Goal: Information Seeking & Learning: Learn about a topic

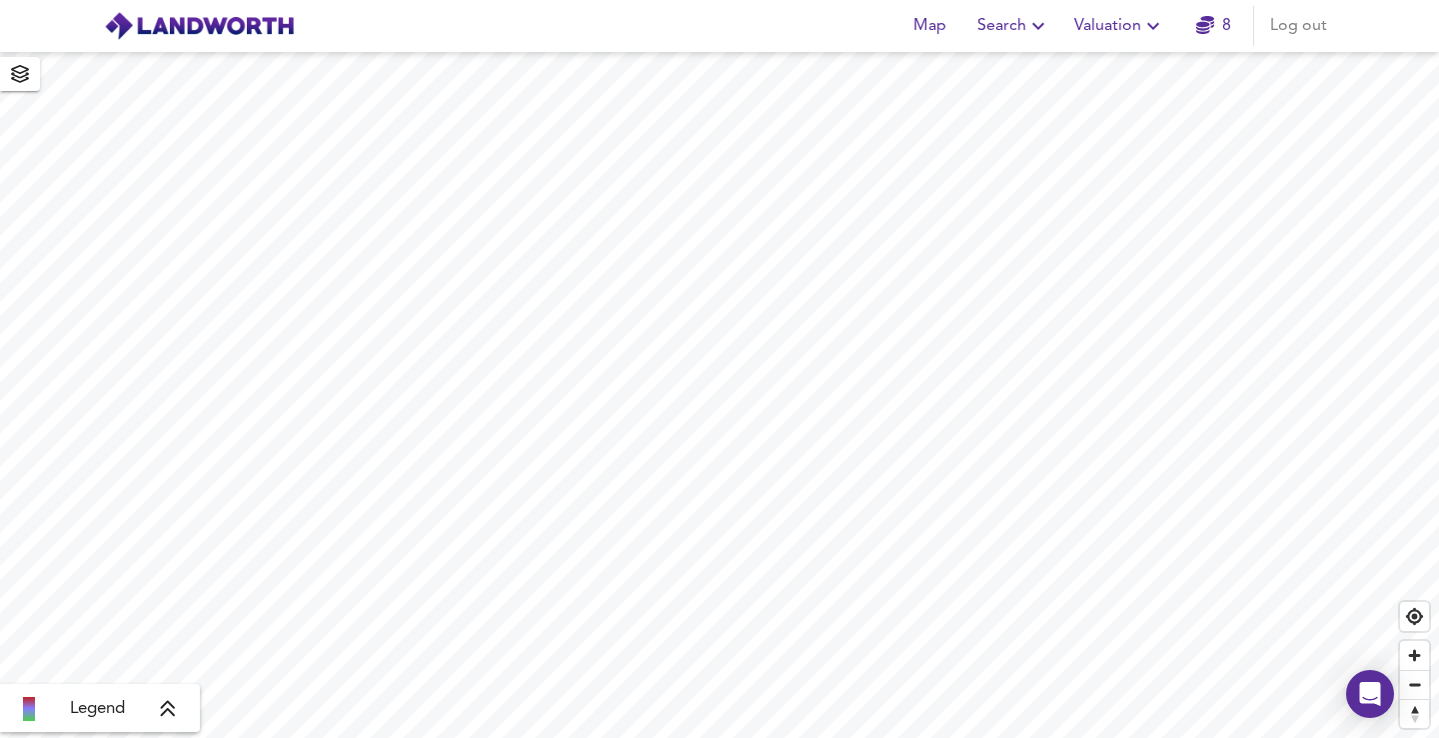
click at [1009, 27] on span "Search" at bounding box center [1014, 26] width 73 height 28
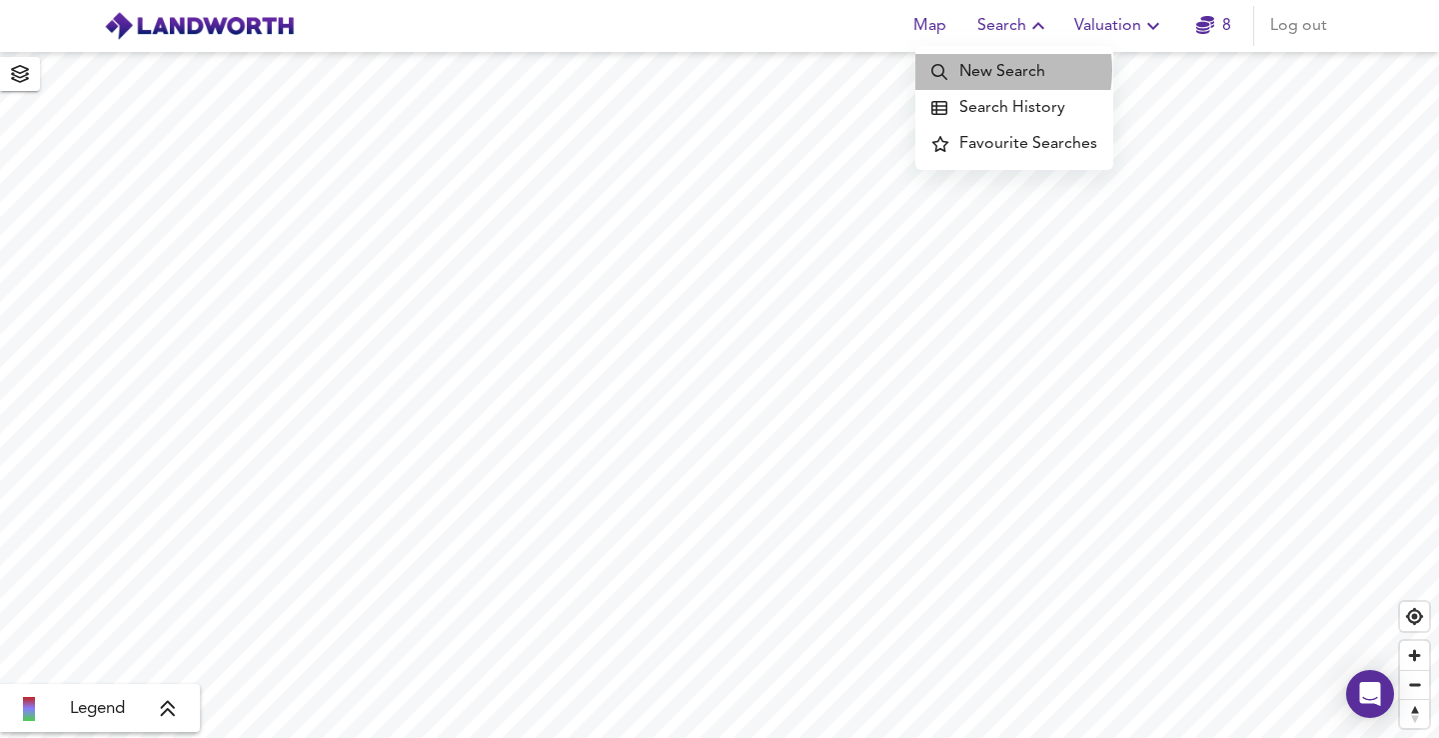
click at [990, 70] on li "New Search" at bounding box center [1015, 72] width 198 height 36
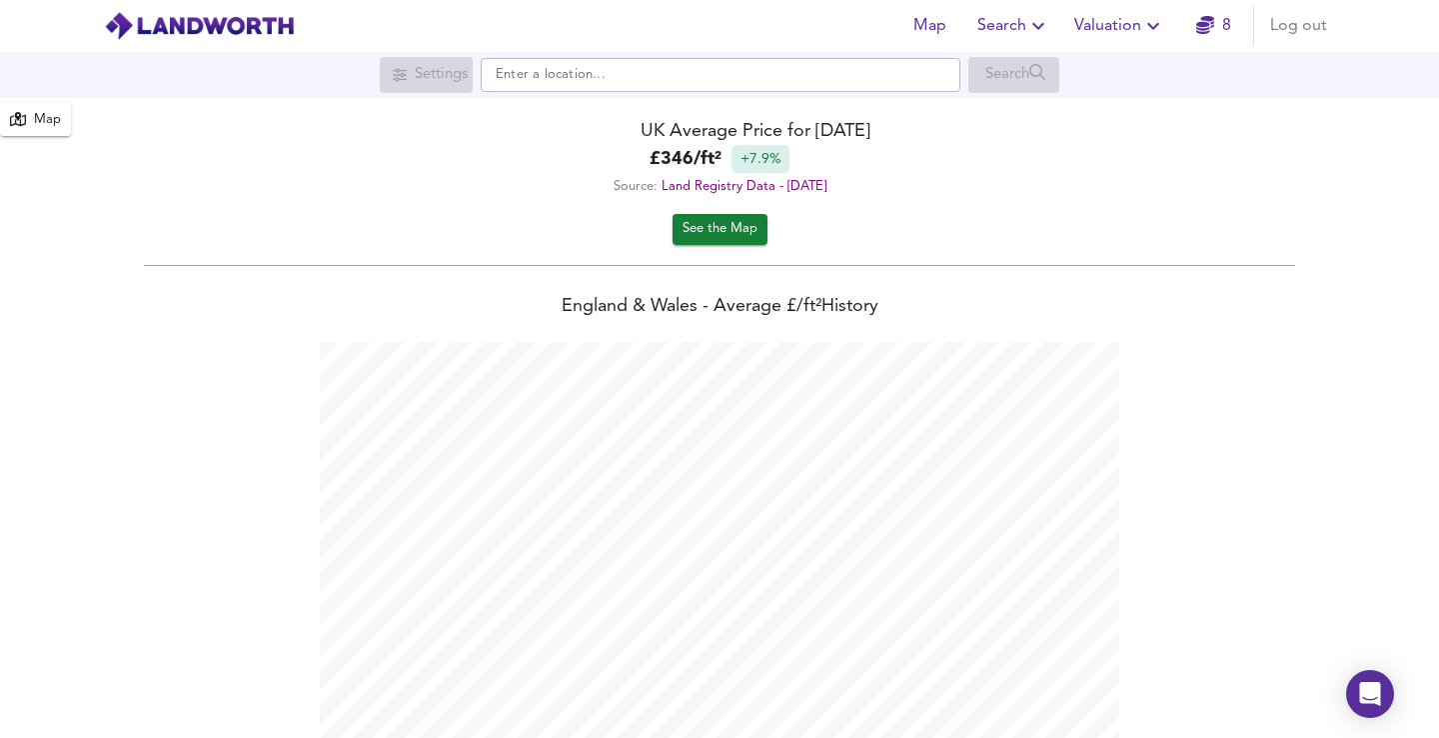
scroll to position [738, 1439]
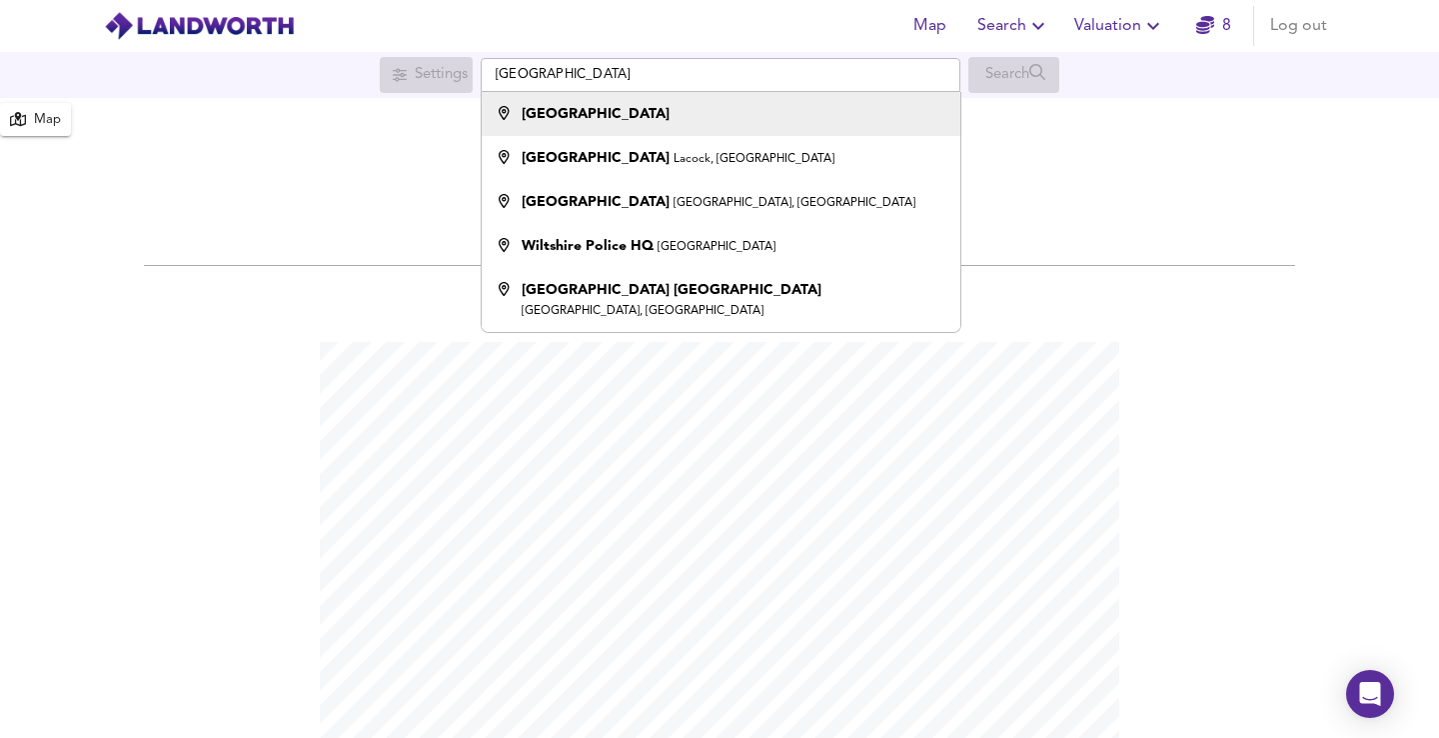
type input "[GEOGRAPHIC_DATA]"
drag, startPoint x: 638, startPoint y: 131, endPoint x: 560, endPoint y: 119, distance: 78.9
click at [560, 119] on strong "[GEOGRAPHIC_DATA]" at bounding box center [596, 114] width 148 height 14
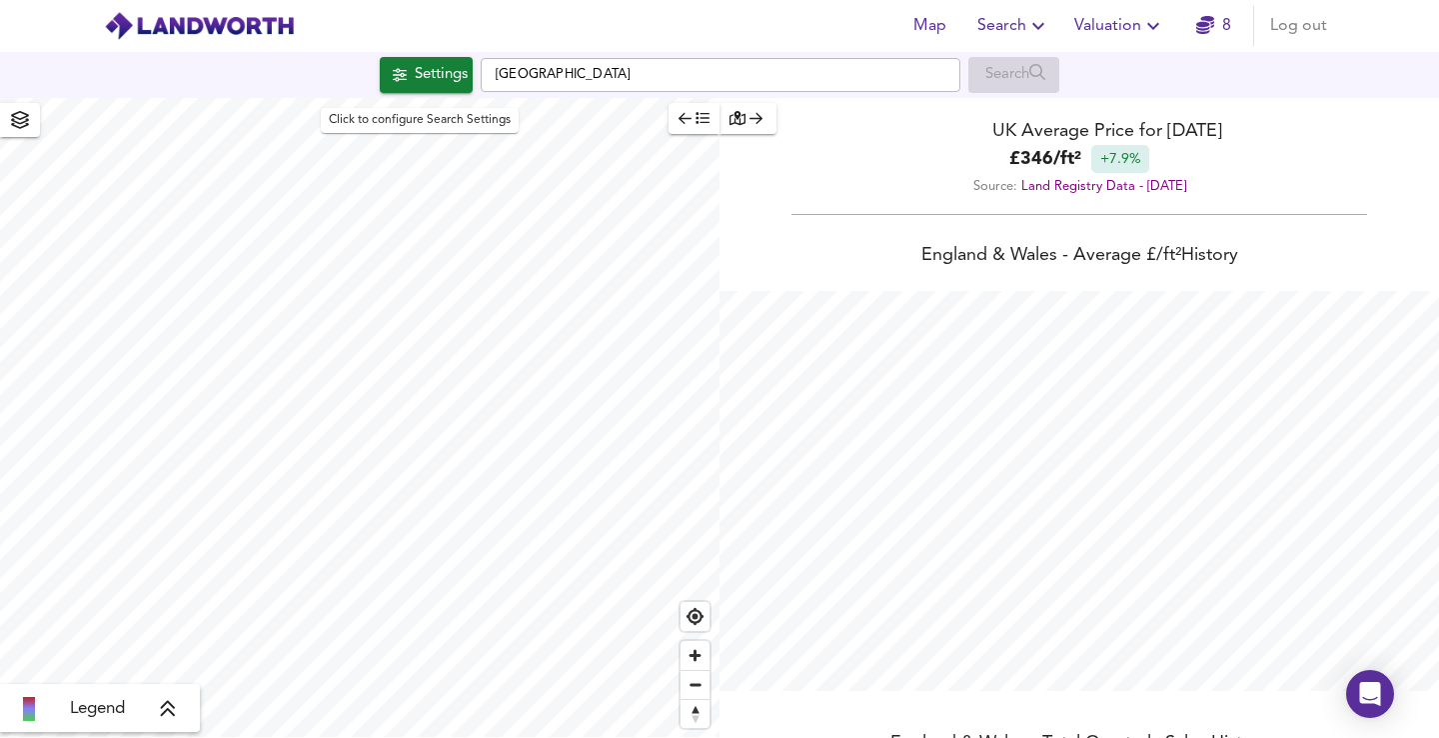
checkbox input "false"
checkbox input "true"
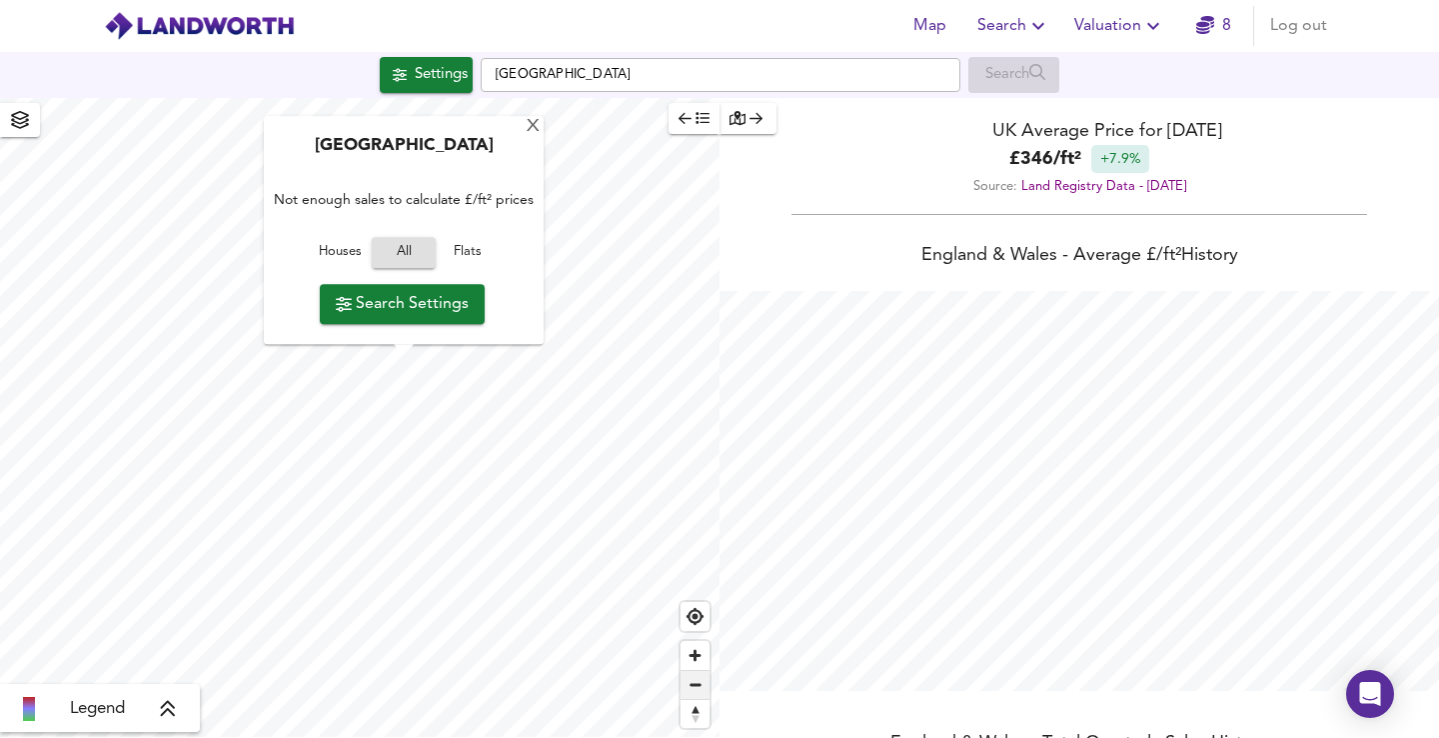
click at [702, 684] on span "Zoom out" at bounding box center [695, 685] width 29 height 28
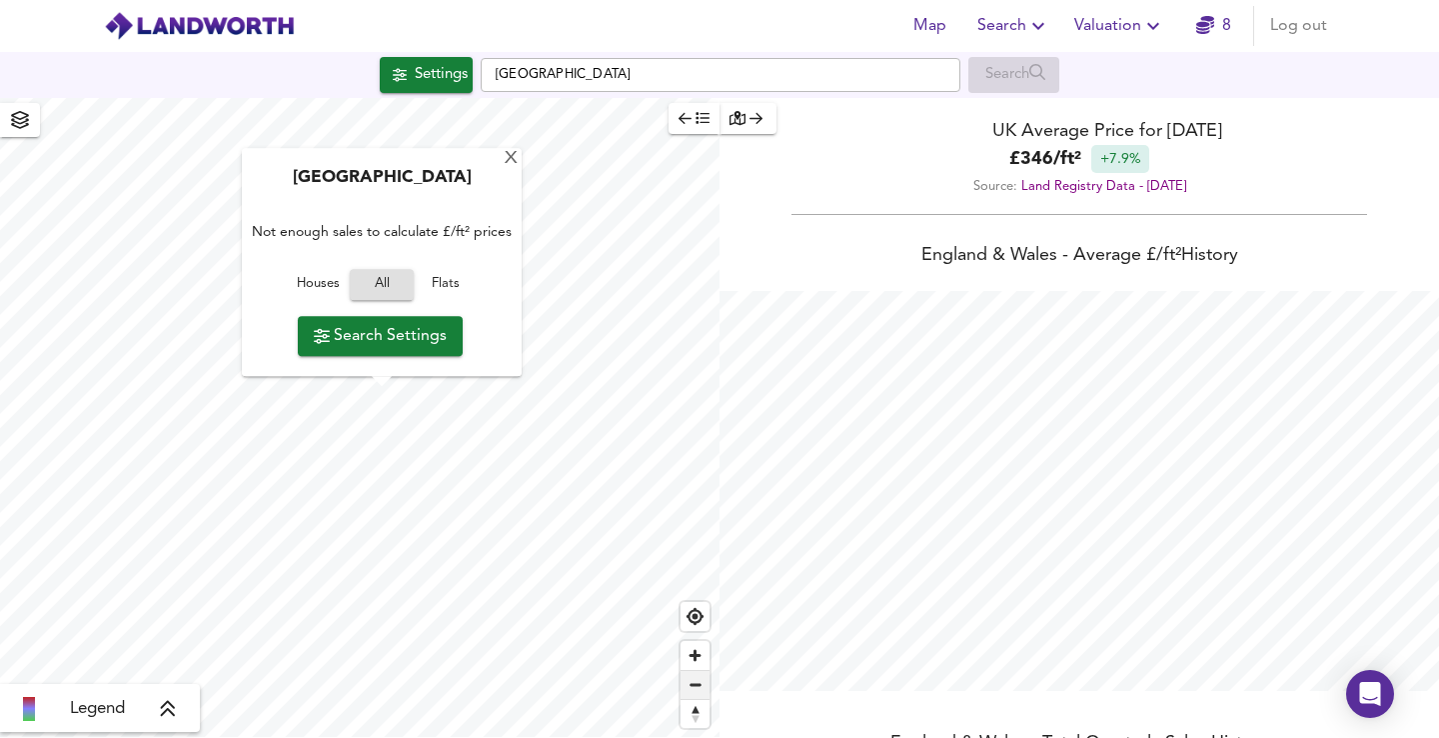
click at [702, 684] on span "Zoom out" at bounding box center [695, 685] width 29 height 28
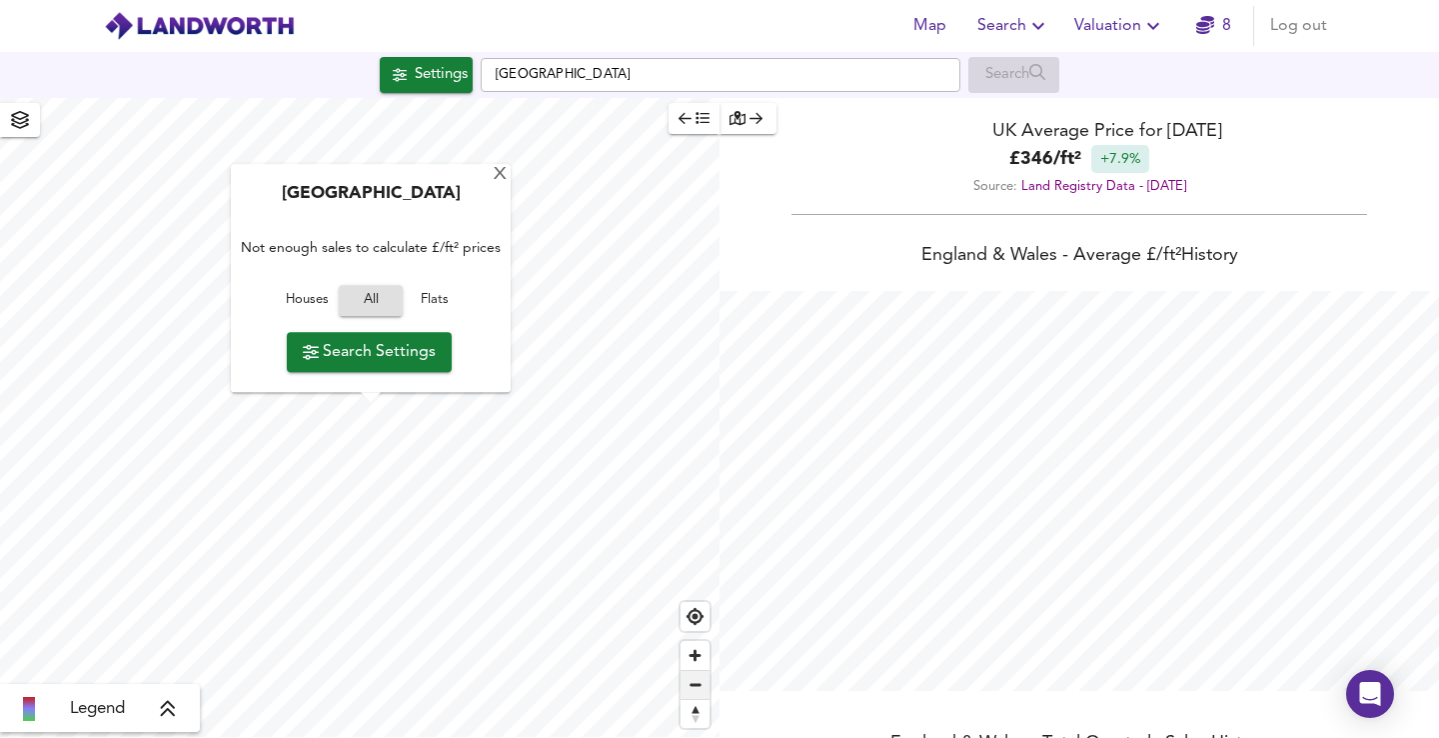
click at [703, 682] on span "Zoom out" at bounding box center [695, 685] width 29 height 28
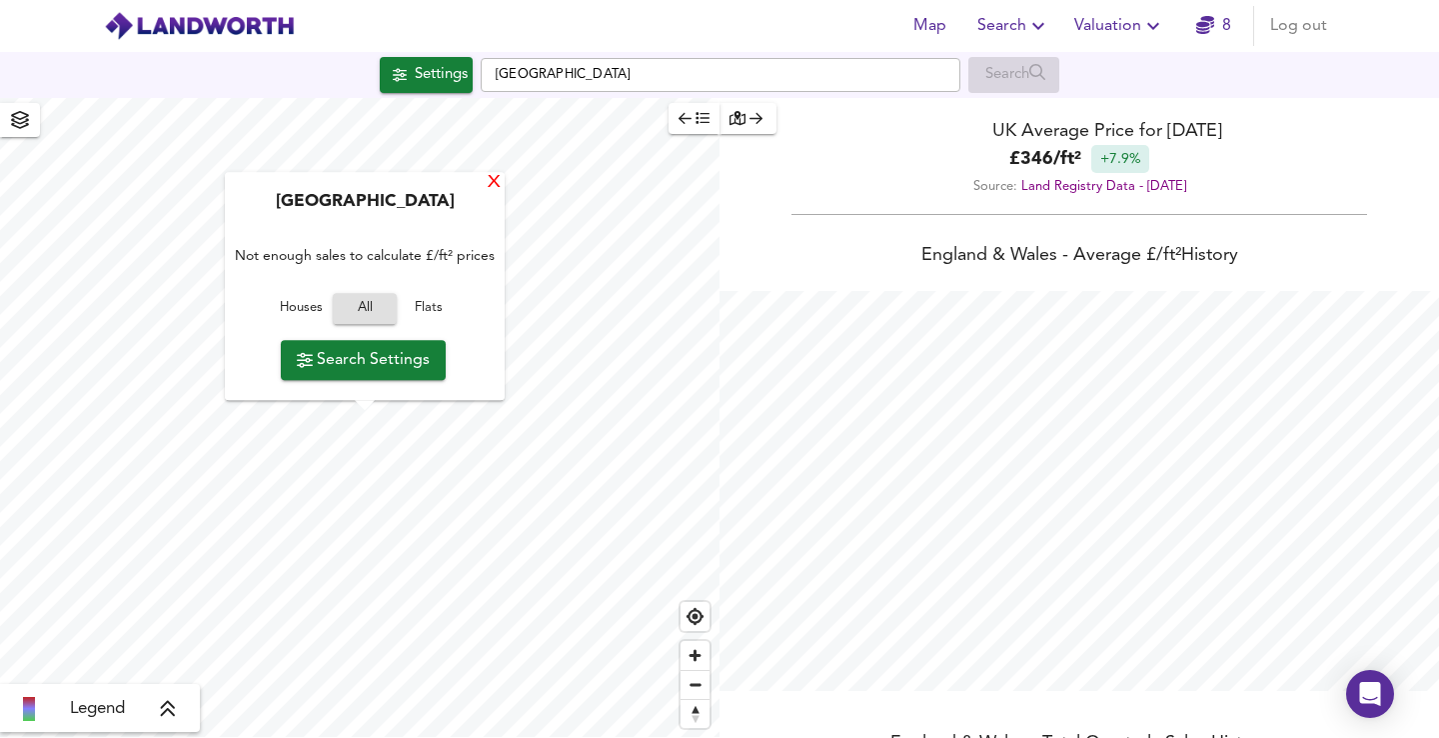
click at [494, 184] on div "X" at bounding box center [494, 183] width 17 height 19
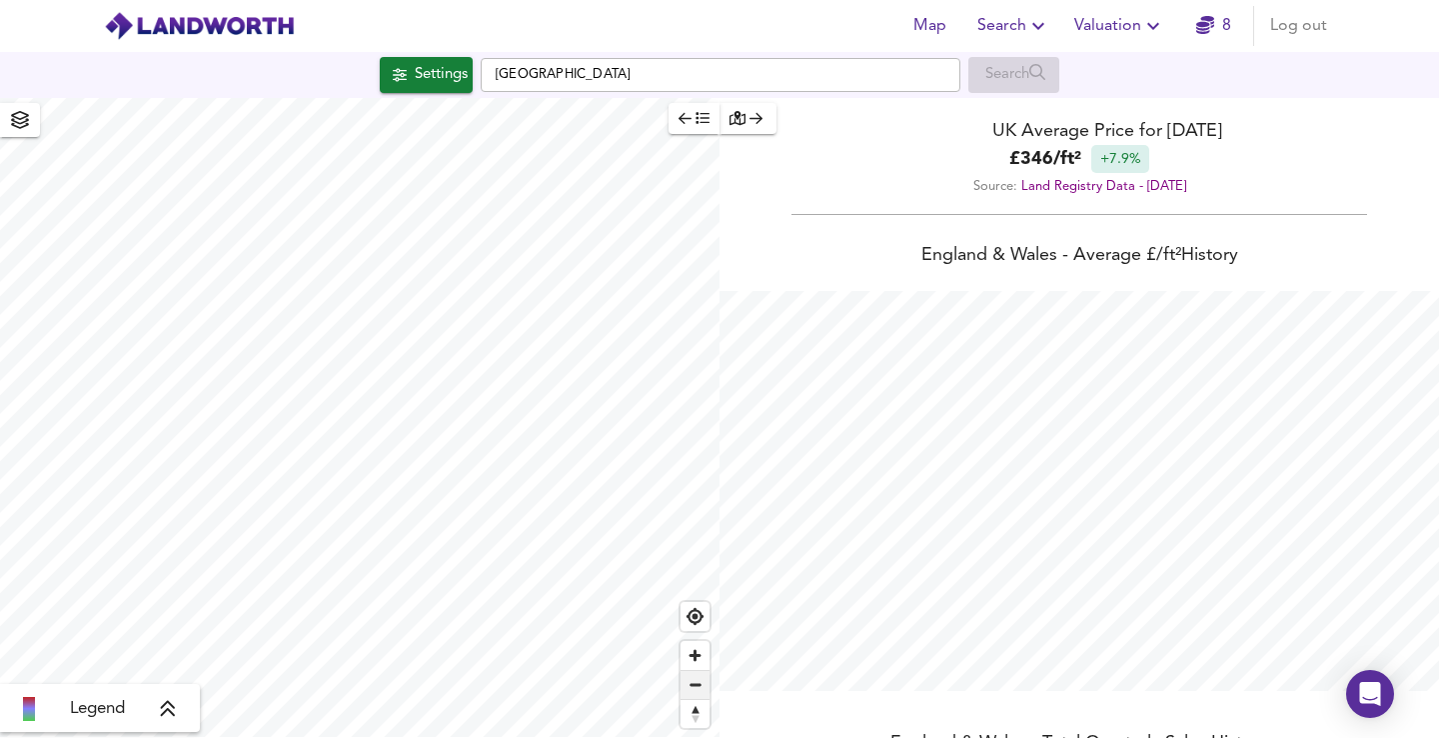
click at [704, 695] on span "Zoom out" at bounding box center [695, 685] width 29 height 28
click at [709, 692] on span "Zoom out" at bounding box center [695, 685] width 29 height 28
type input "36784"
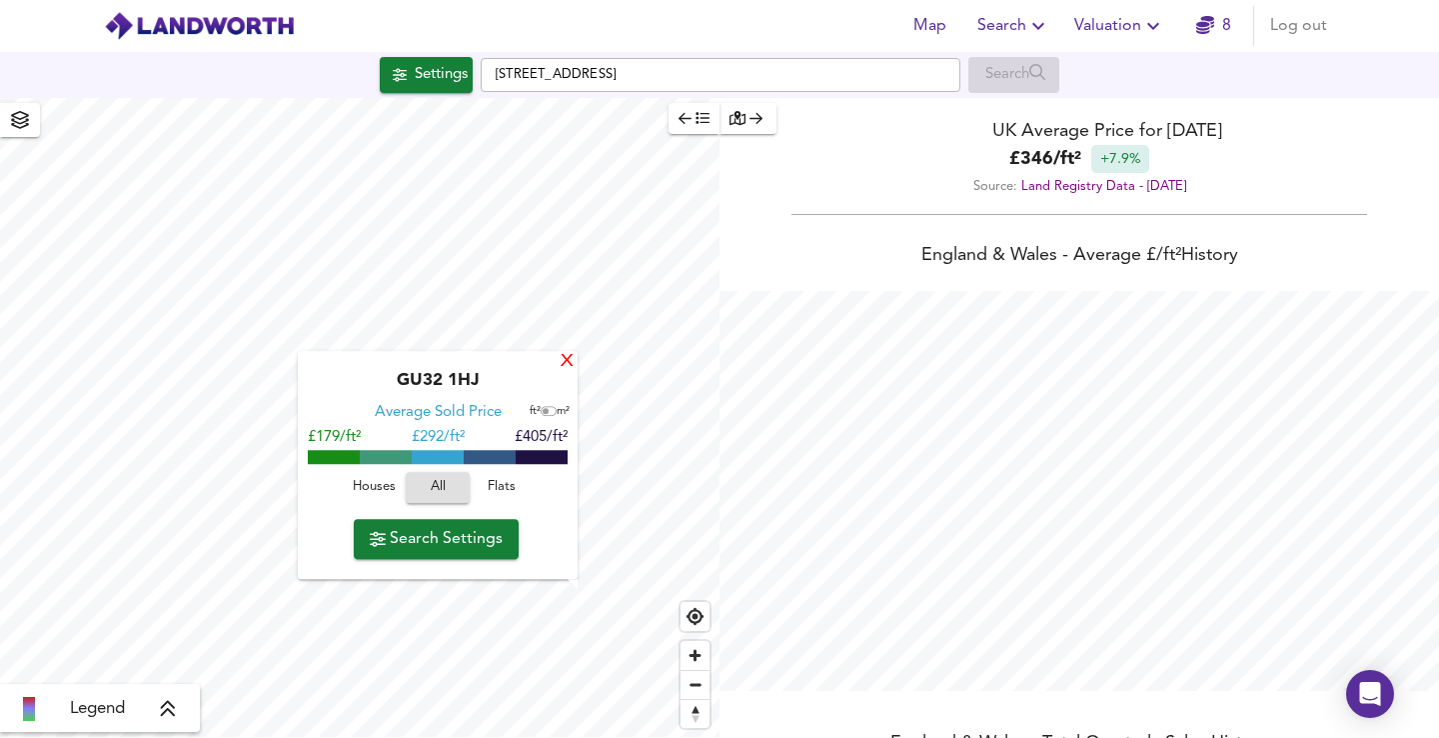
click at [569, 366] on div "X" at bounding box center [567, 362] width 17 height 19
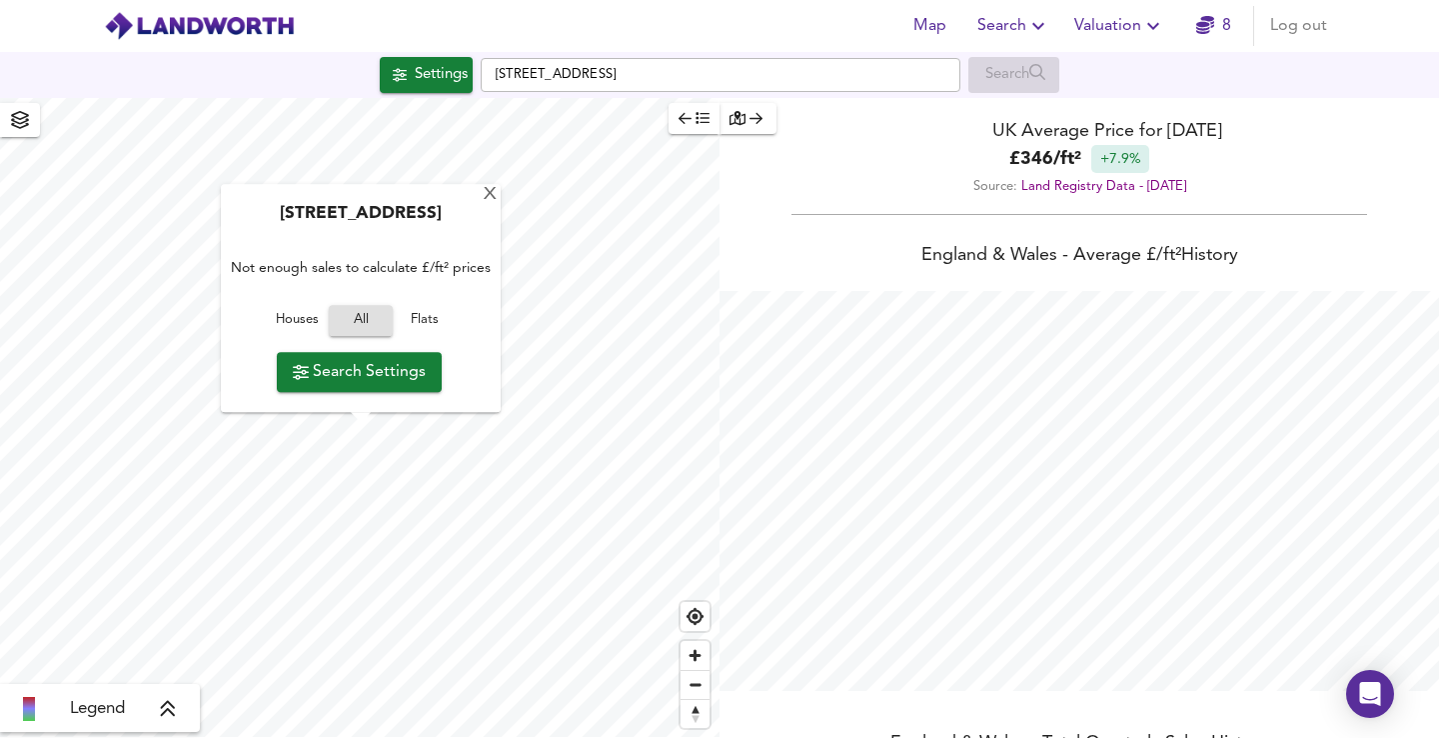
click at [290, 325] on span "Houses" at bounding box center [297, 321] width 54 height 23
click at [486, 194] on div "X" at bounding box center [490, 195] width 17 height 19
click at [366, 372] on span "Search Settings" at bounding box center [357, 370] width 133 height 28
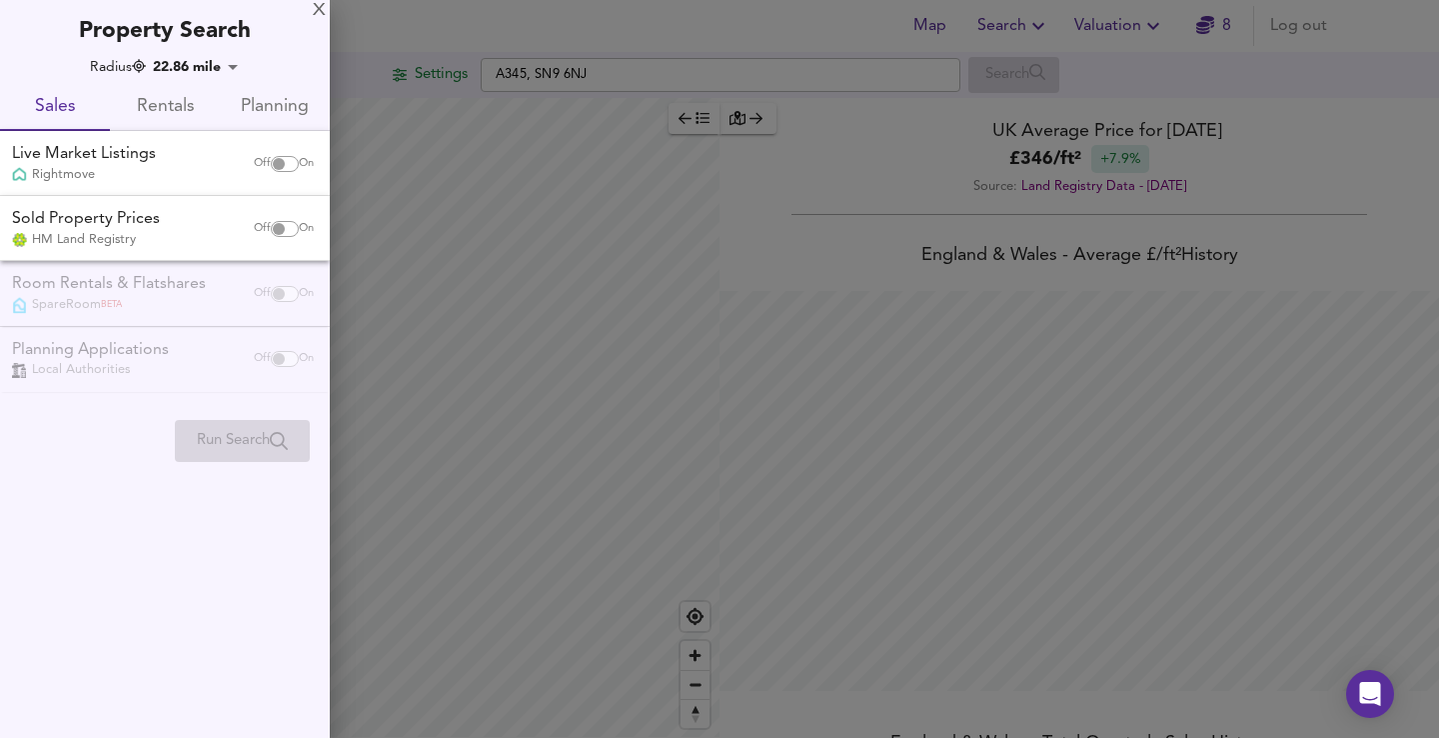
click at [281, 163] on input "checkbox" at bounding box center [279, 164] width 48 height 16
checkbox input "true"
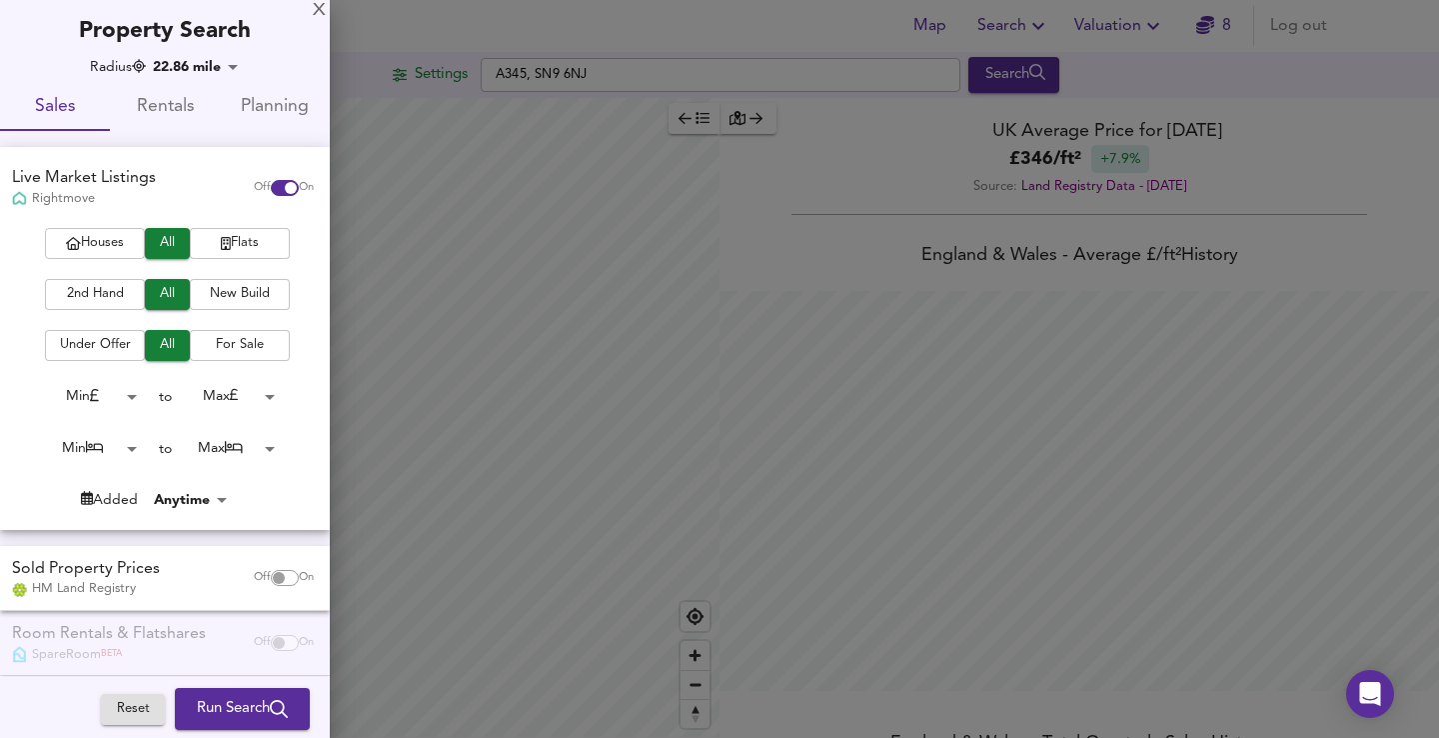
click at [109, 232] on span "Houses" at bounding box center [95, 243] width 80 height 23
click at [117, 290] on span "2nd Hand" at bounding box center [95, 294] width 80 height 23
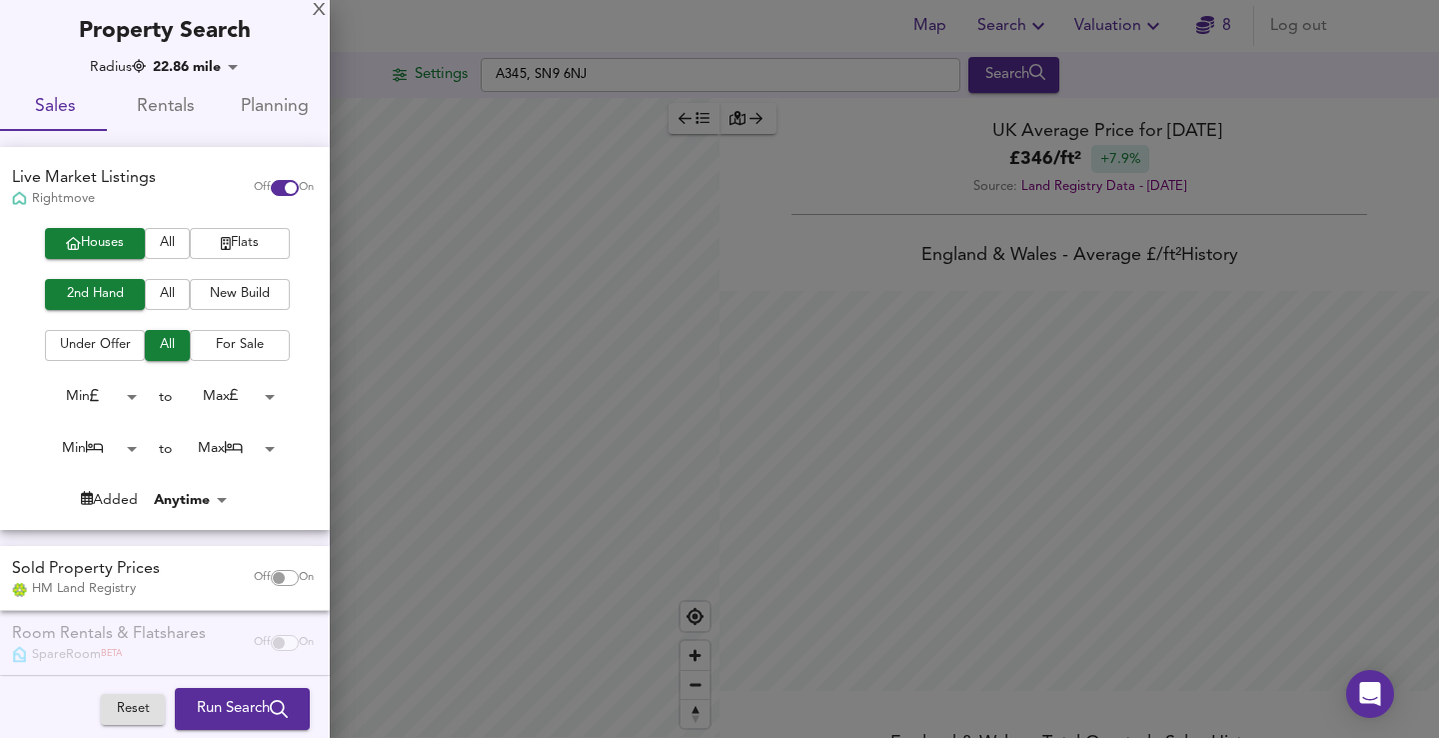
click at [236, 334] on span "For Sale" at bounding box center [240, 345] width 80 height 23
click at [215, 393] on body "Map Search Valuation 8 Log out Settings A345, SN9 6NJ Search Legend UK Average …" at bounding box center [719, 369] width 1439 height 738
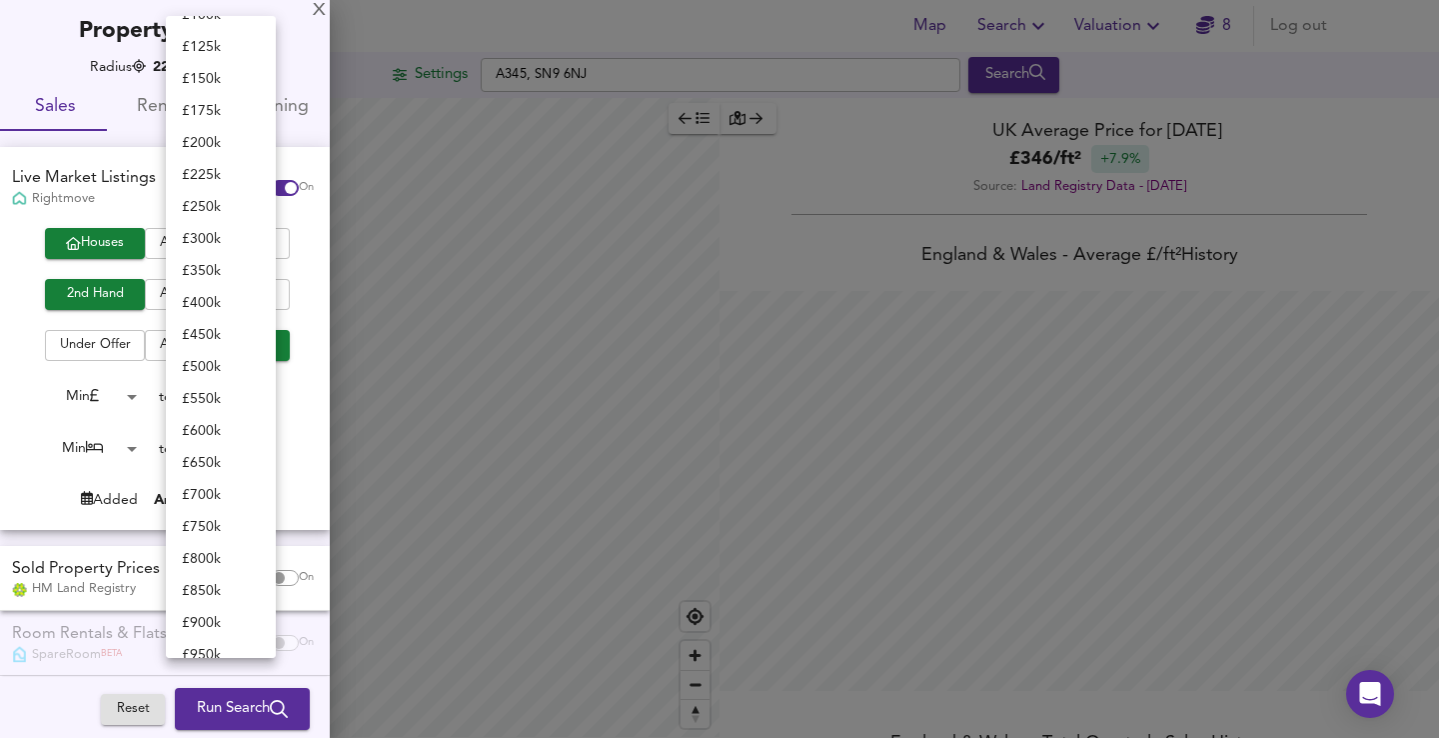
scroll to position [163, 0]
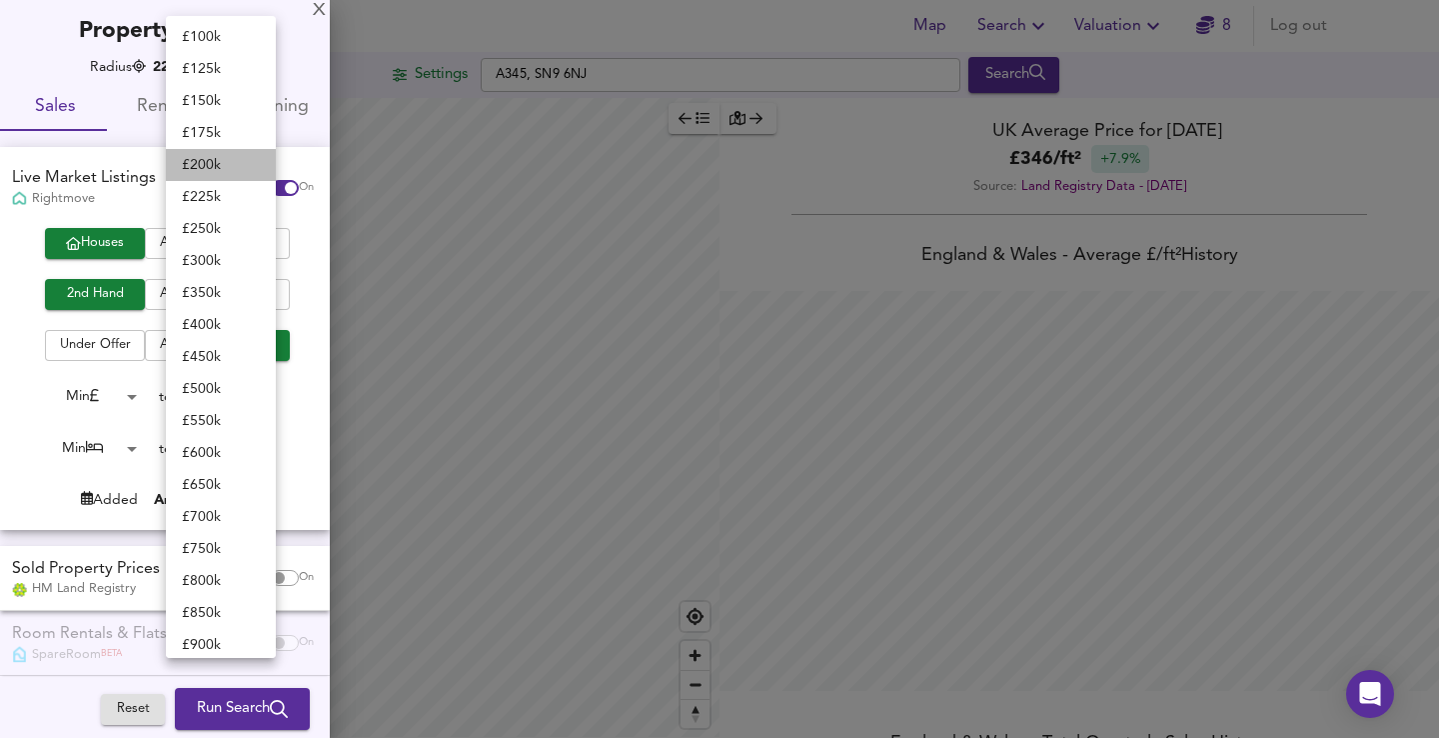
click at [227, 169] on li "£ 200k" at bounding box center [221, 165] width 110 height 32
type input "200000"
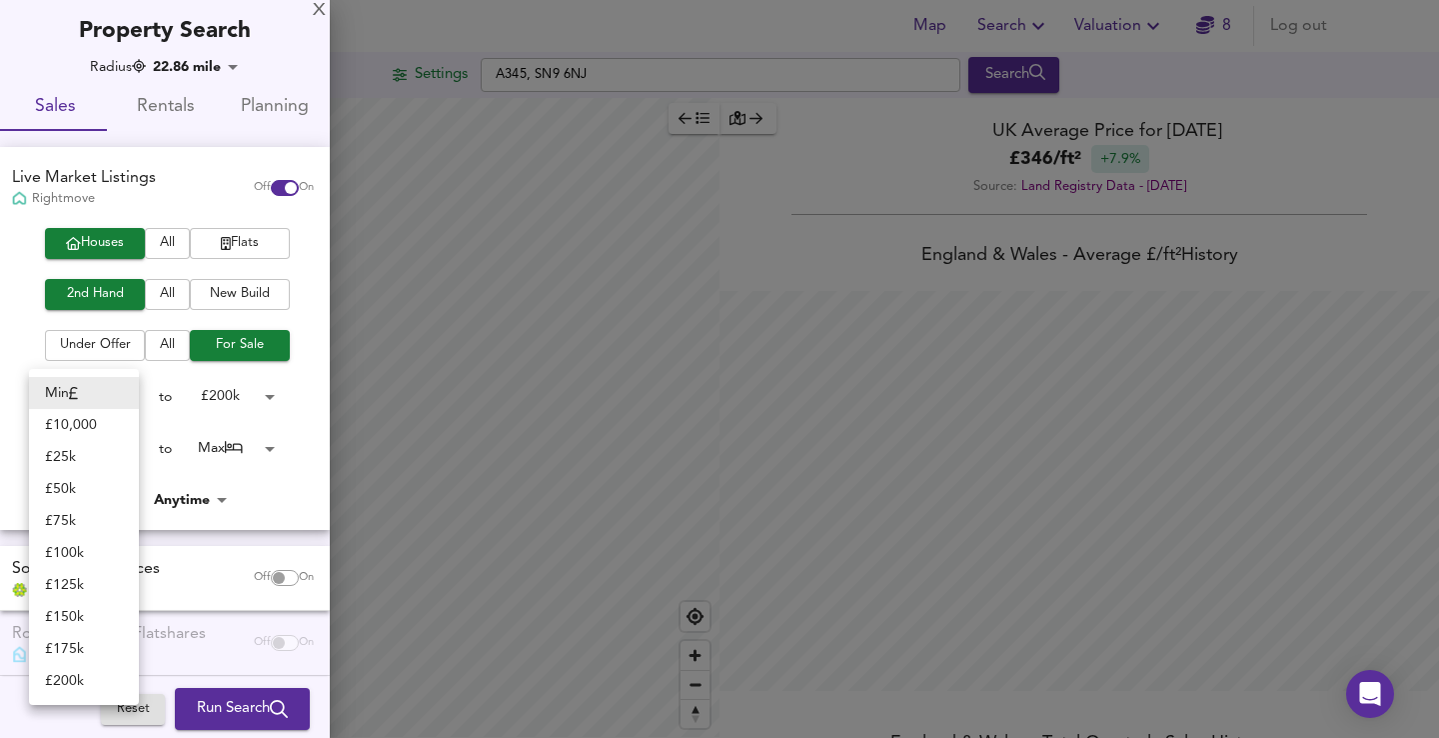
click at [111, 394] on body "Map Search Valuation 8 Log out Settings A345, SN9 6NJ Search Legend UK Average …" at bounding box center [719, 369] width 1439 height 738
click at [88, 496] on li "£ 50k" at bounding box center [84, 489] width 110 height 32
type input "50000"
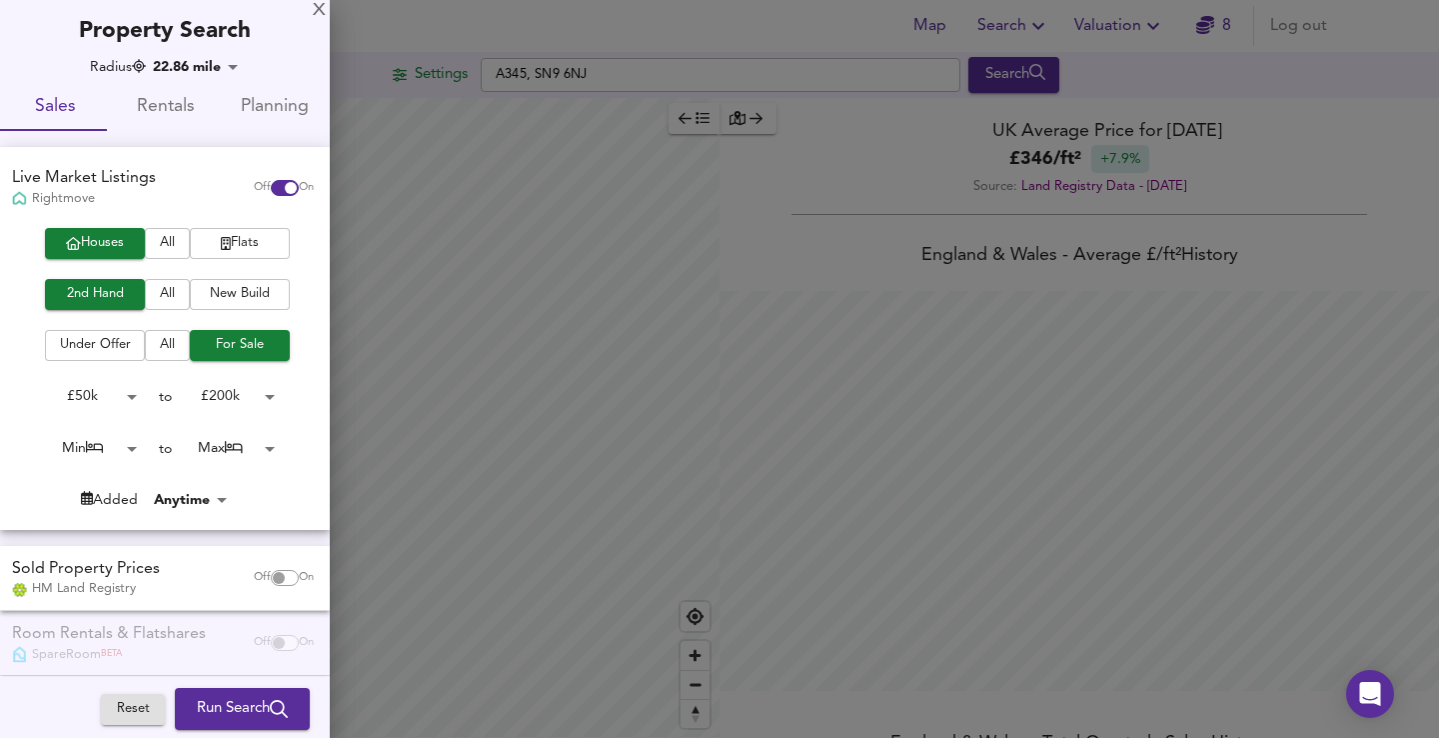
click at [108, 401] on body "Map Search Valuation 8 Log out Settings A345, SN9 6NJ Search Legend UK Average …" at bounding box center [719, 369] width 1439 height 738
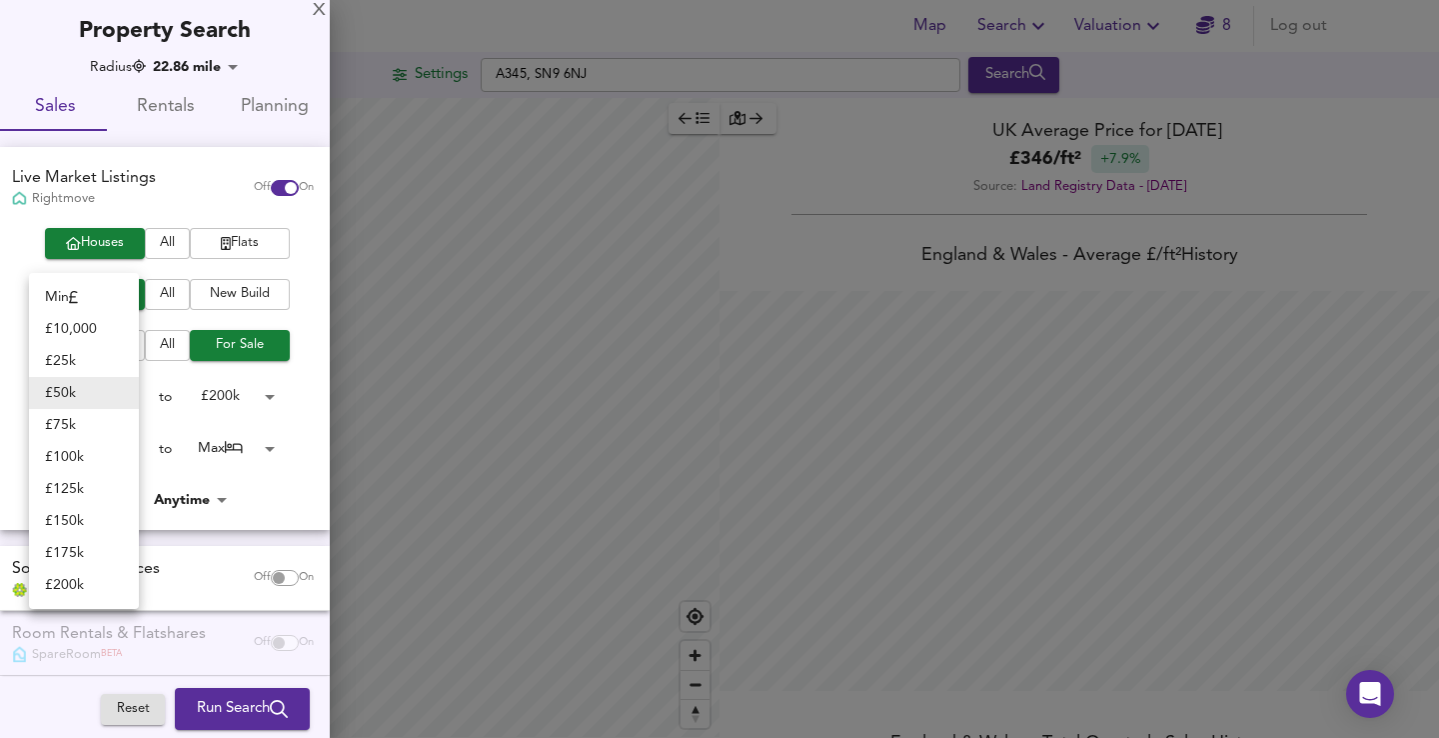
click at [172, 377] on div at bounding box center [719, 369] width 1439 height 738
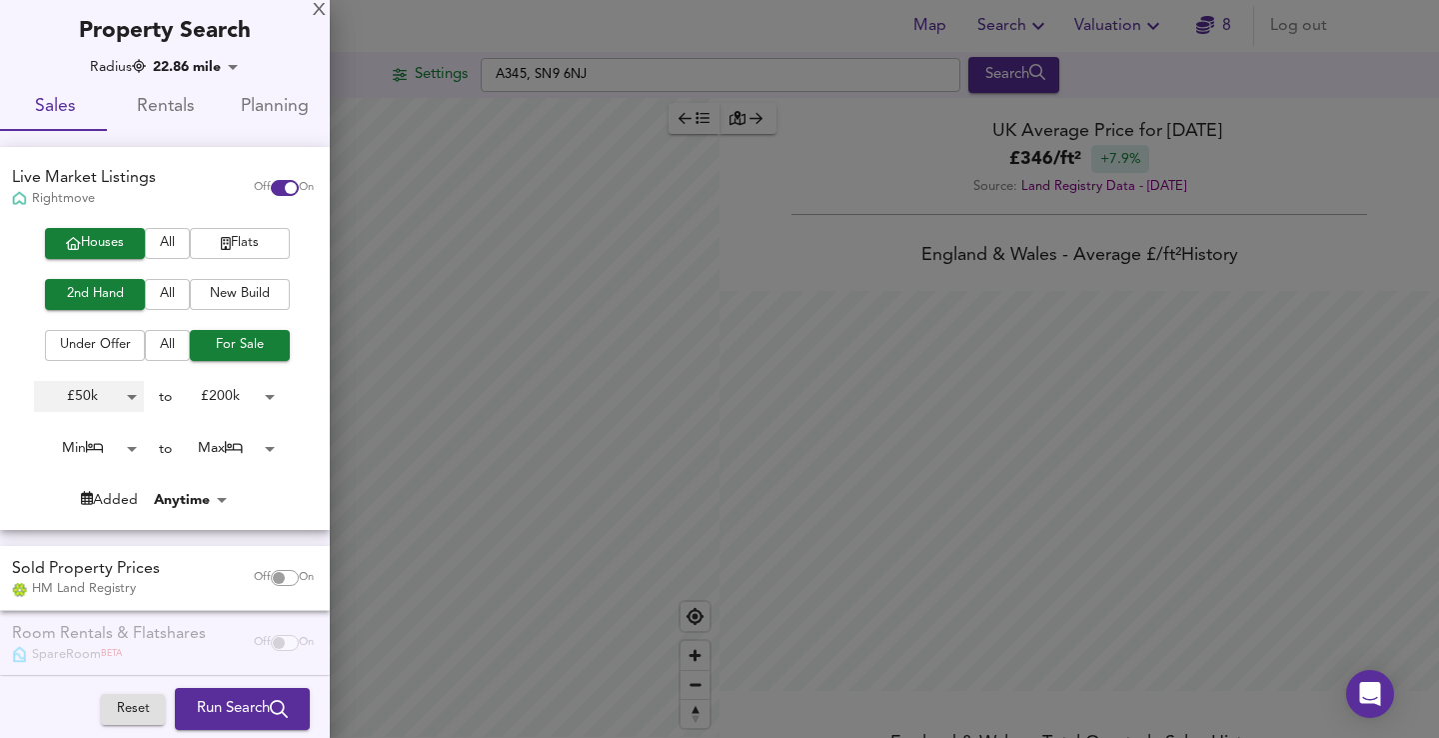
scroll to position [0, 0]
click at [119, 441] on body "Map Search Valuation 8 Log out Settings A345, SN9 6NJ Search Legend UK Average …" at bounding box center [719, 369] width 1439 height 738
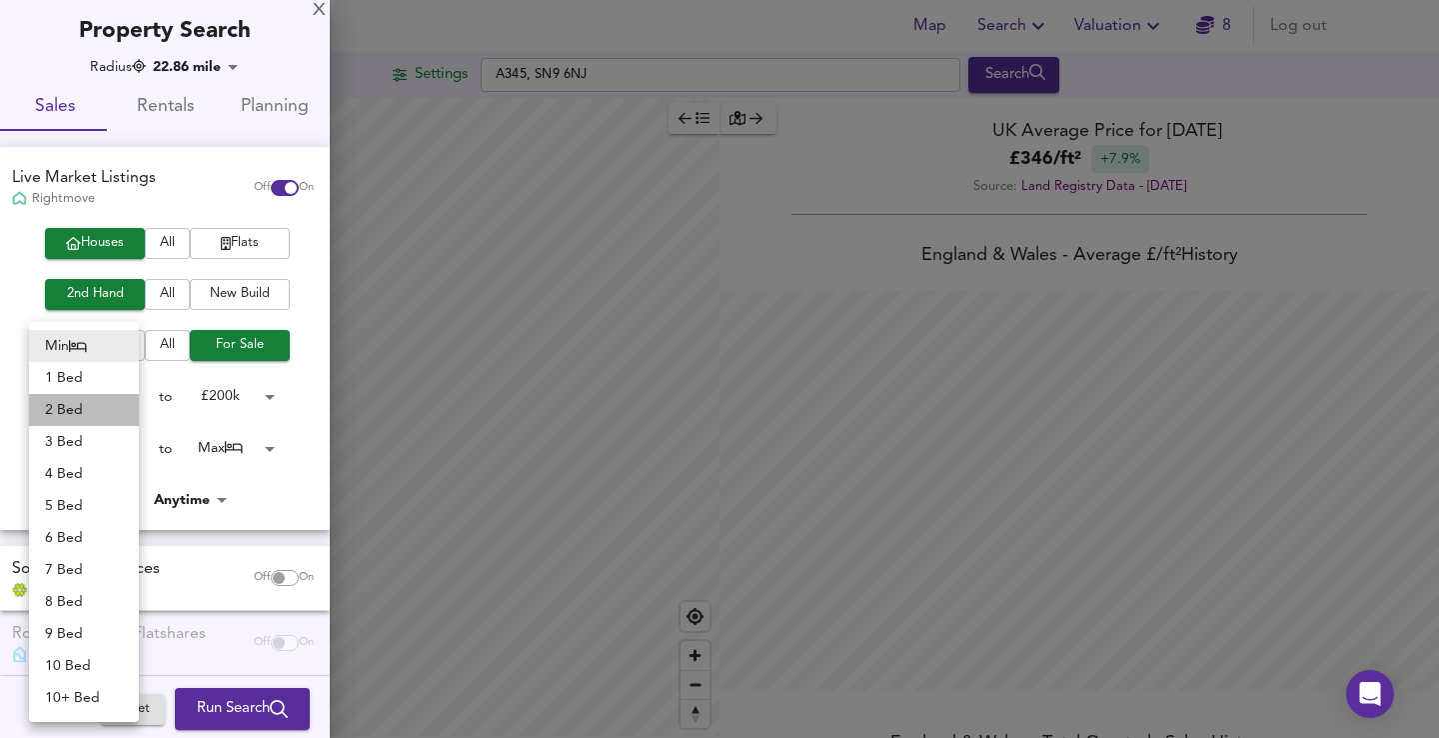
click at [102, 414] on li "2 Bed" at bounding box center [84, 410] width 110 height 32
click at [125, 448] on body "Map Search Valuation 8 Log out Settings A345, SN9 6NJ Search Legend UK Average …" at bounding box center [719, 369] width 1439 height 738
click at [201, 376] on div at bounding box center [719, 369] width 1439 height 738
click at [108, 444] on body "Map Search Valuation 8 Log out Settings A345, SN9 6NJ Search Legend UK Average …" at bounding box center [719, 369] width 1439 height 738
click at [105, 382] on li "1 Bed" at bounding box center [84, 378] width 110 height 32
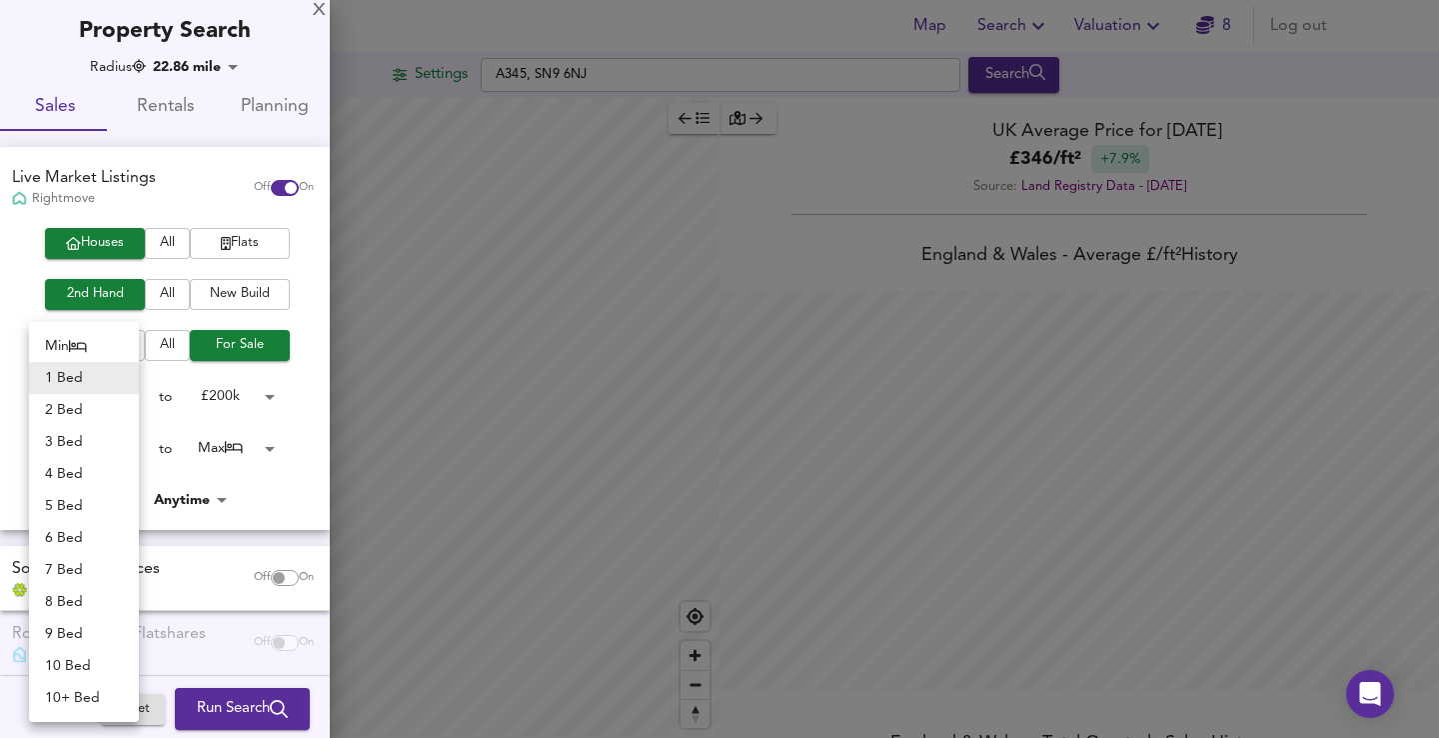
click at [132, 442] on body "Map Search Valuation 8 Log out Settings A345, SN9 6NJ Search Legend UK Average …" at bounding box center [719, 369] width 1439 height 738
click at [168, 415] on div at bounding box center [719, 369] width 1439 height 738
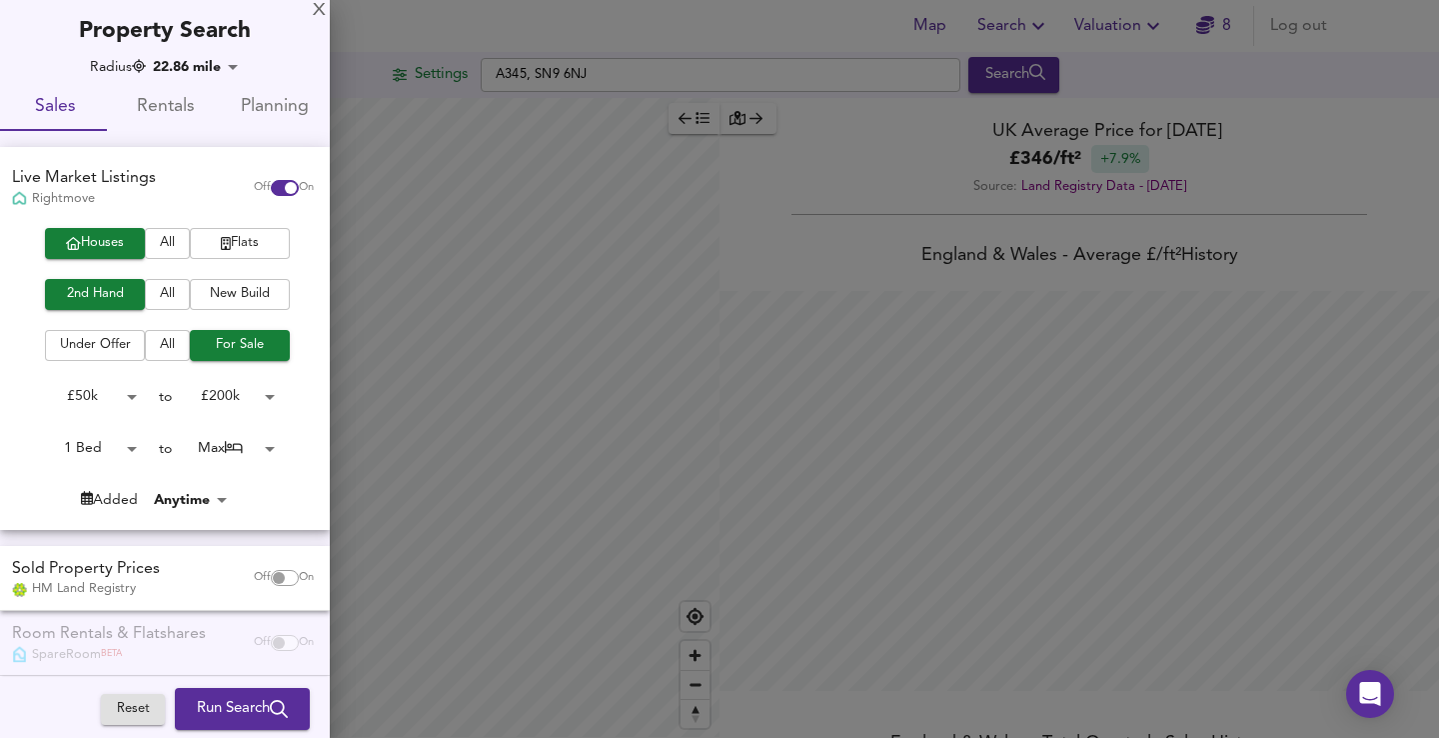
click at [116, 445] on body "Map Search Valuation 8 Log out Settings A345, SN9 6NJ Search Legend UK Average …" at bounding box center [719, 369] width 1439 height 738
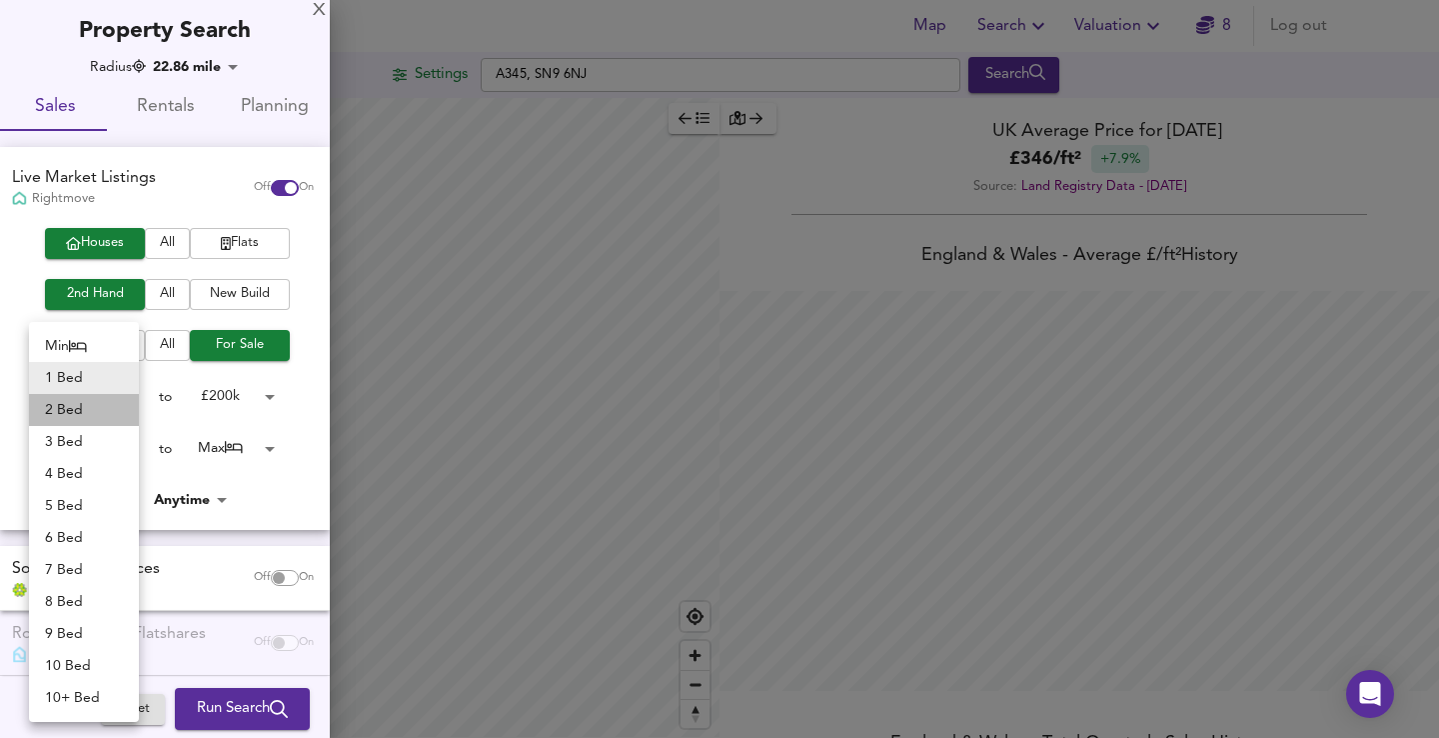
click at [105, 410] on li "2 Bed" at bounding box center [84, 410] width 110 height 32
type input "2"
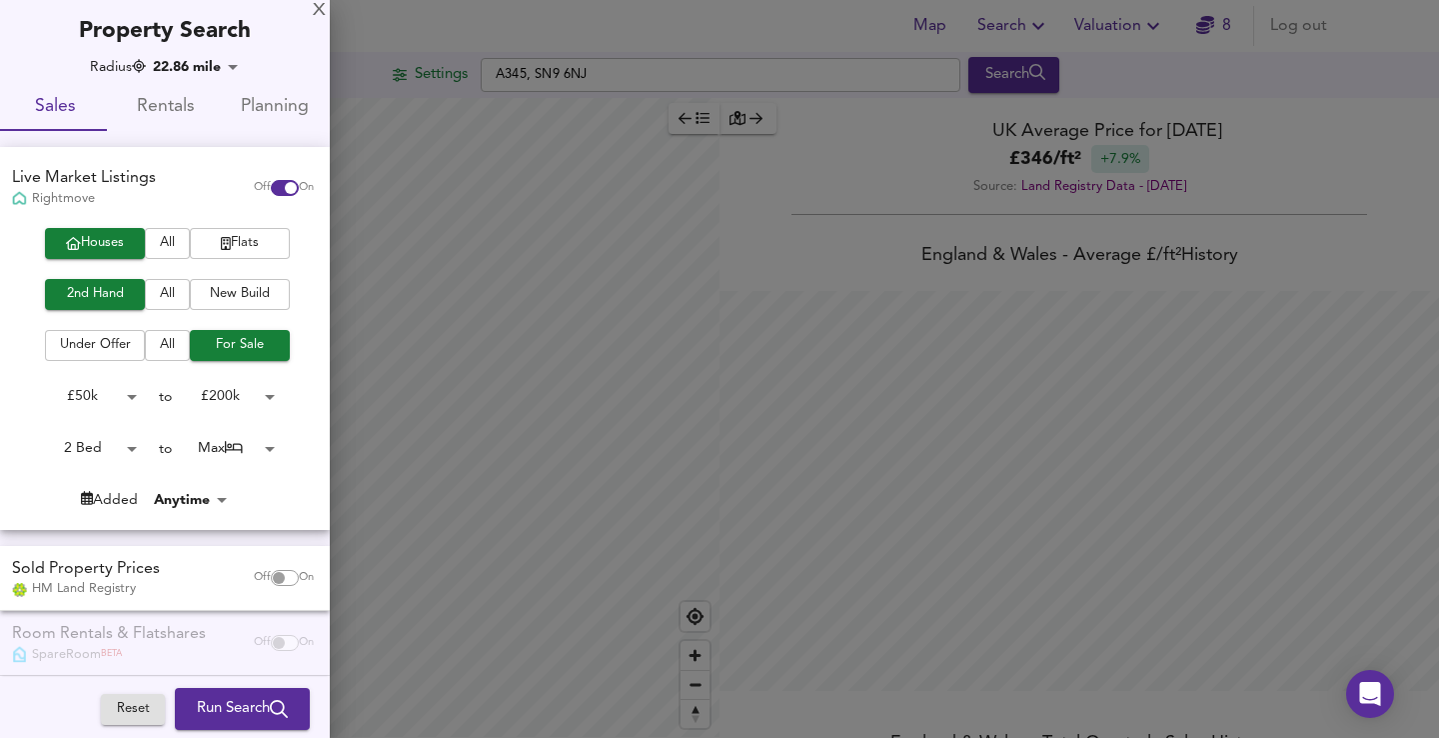
click at [270, 703] on icon "submit" at bounding box center [279, 709] width 18 height 18
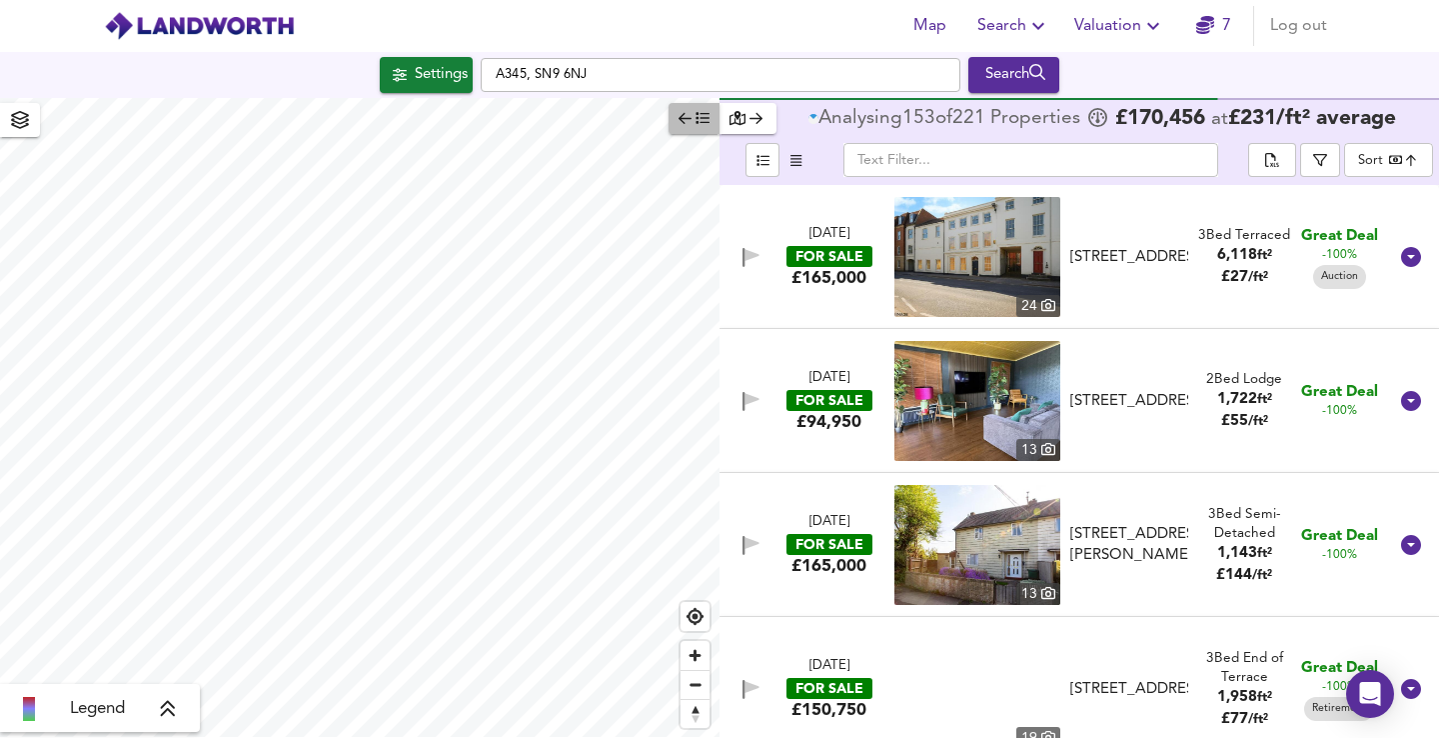
click at [686, 115] on icon "button" at bounding box center [685, 118] width 13 height 14
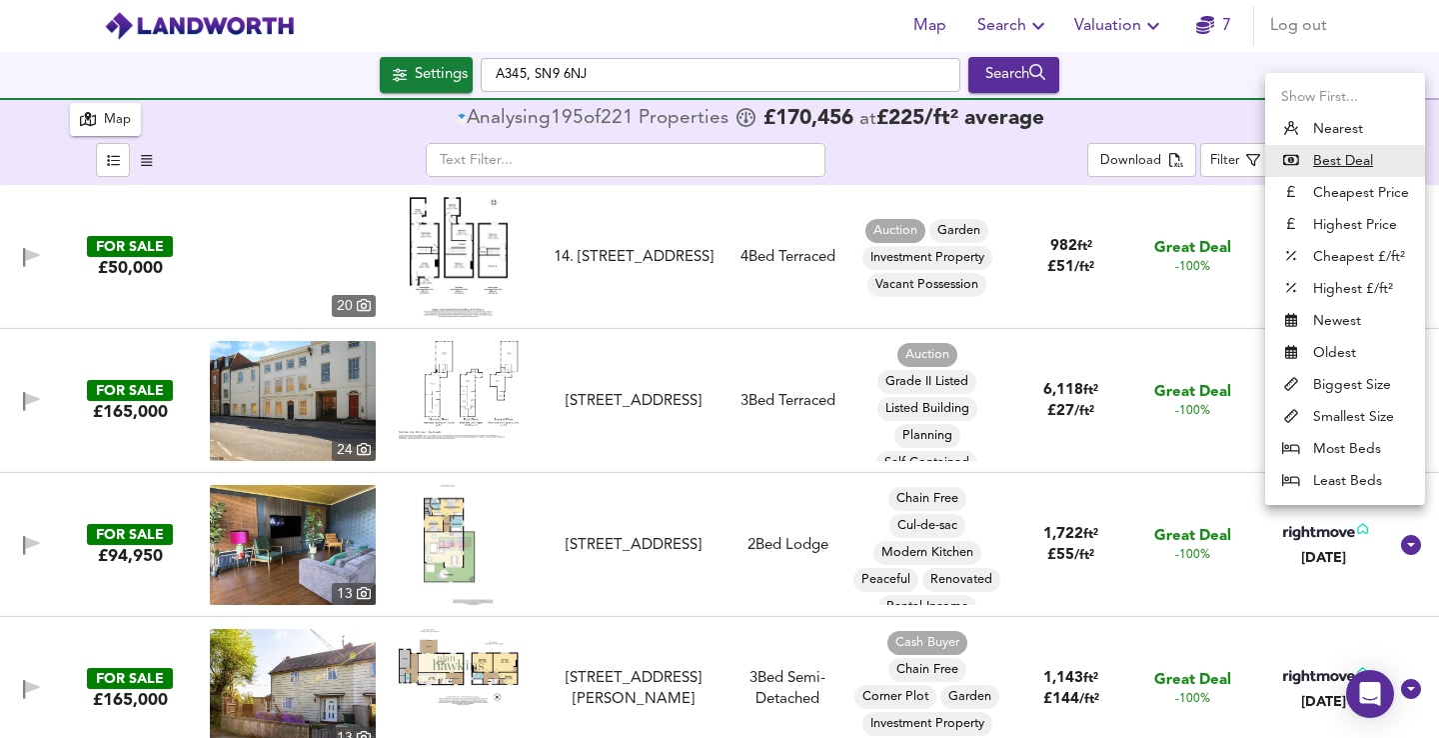
click at [1305, 160] on body "Map Search Valuation 7 Log out Settings A345, SN9 6NJ Search 221 Results Legend…" at bounding box center [719, 369] width 1439 height 738
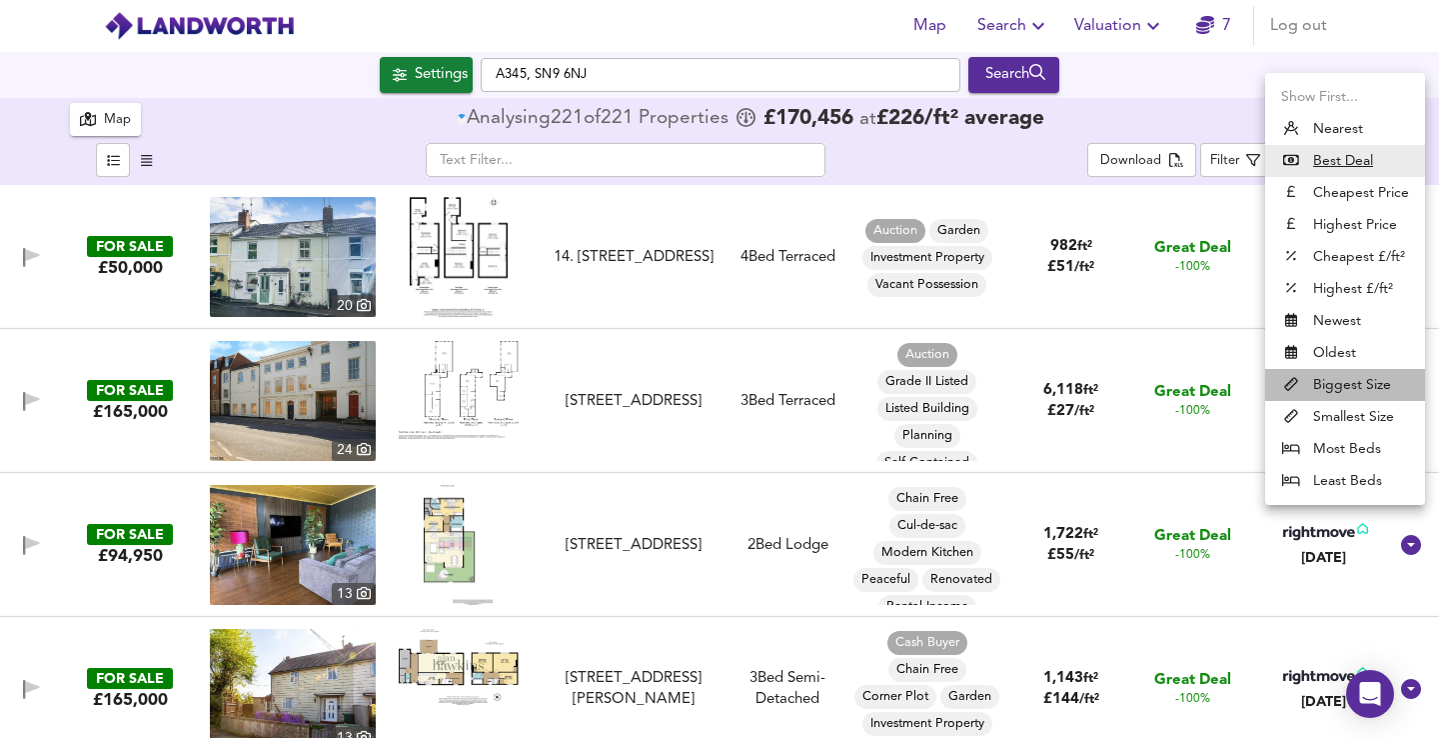
click at [1357, 386] on li "Biggest Size" at bounding box center [1345, 385] width 160 height 32
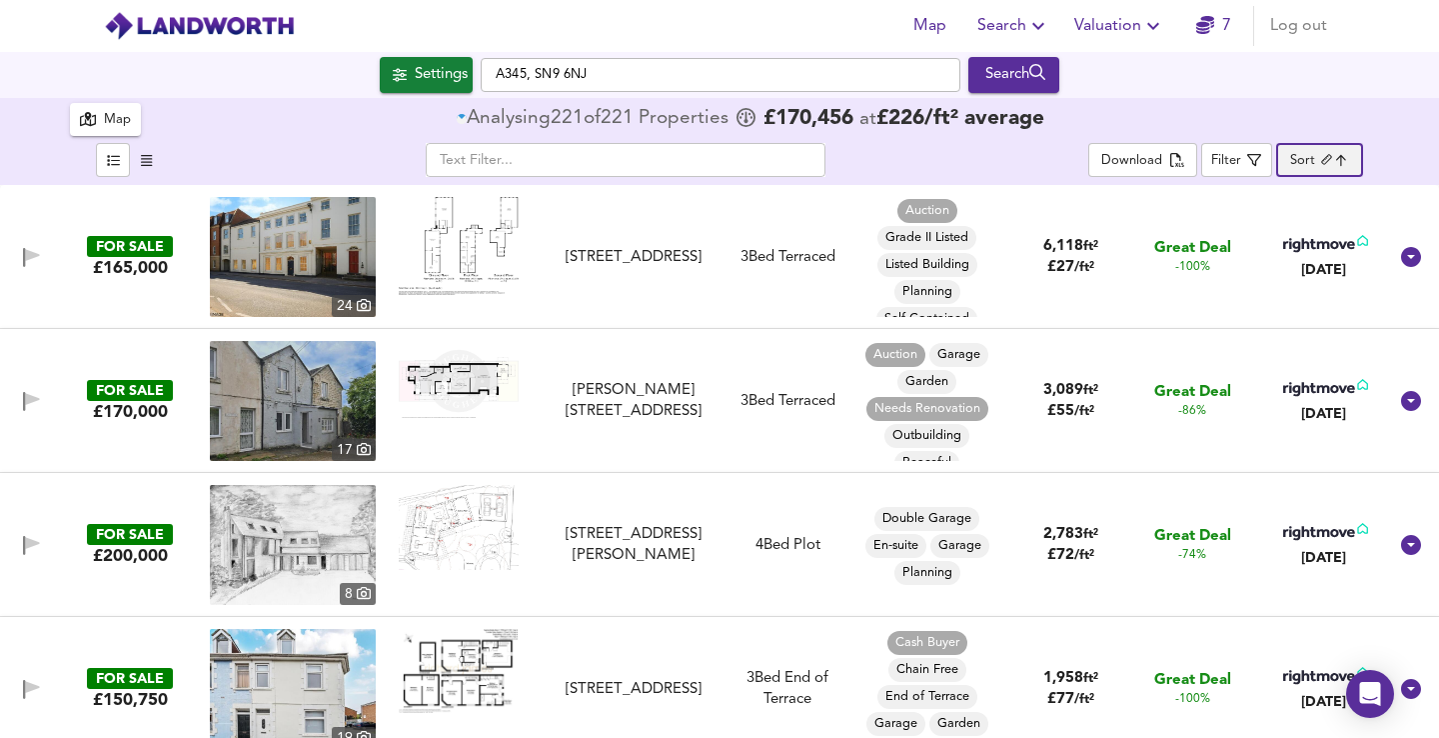
type input "biggest"
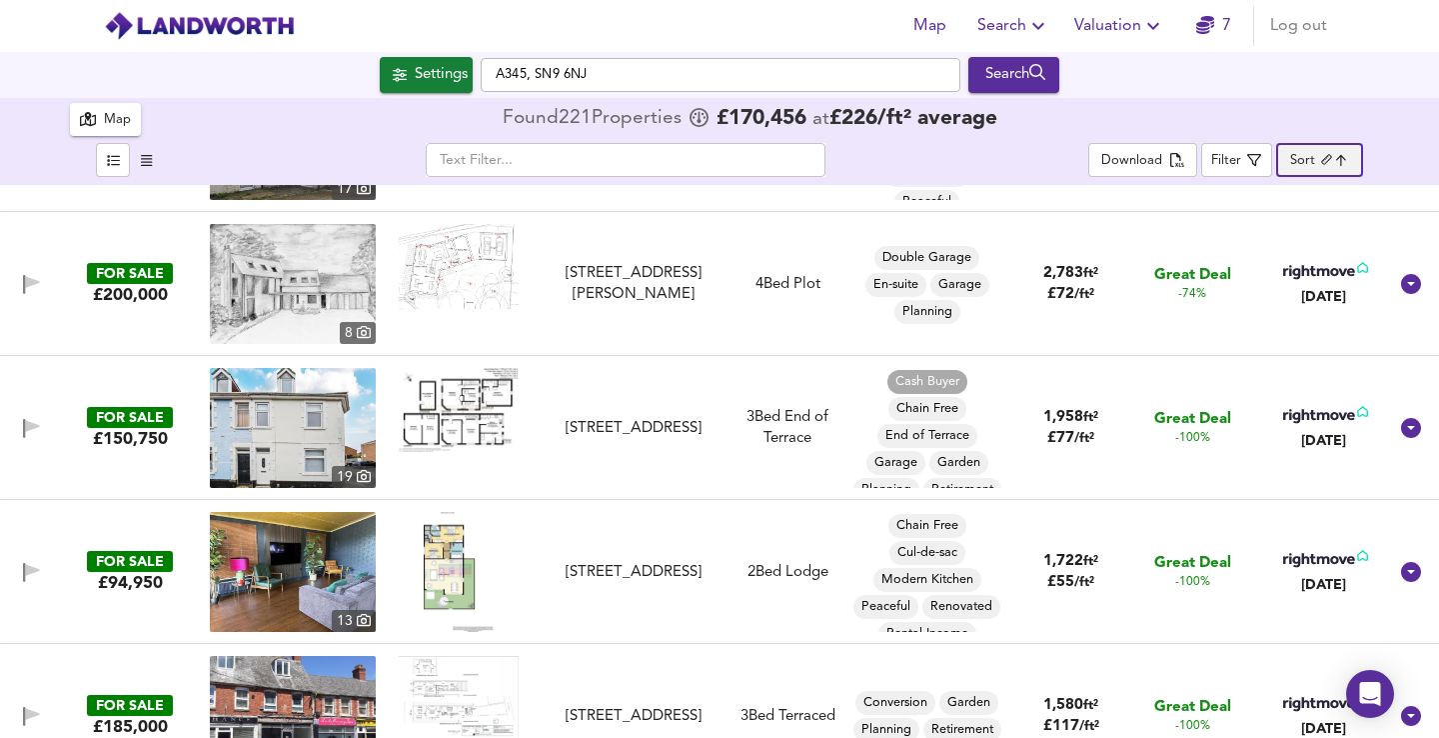
scroll to position [324, 0]
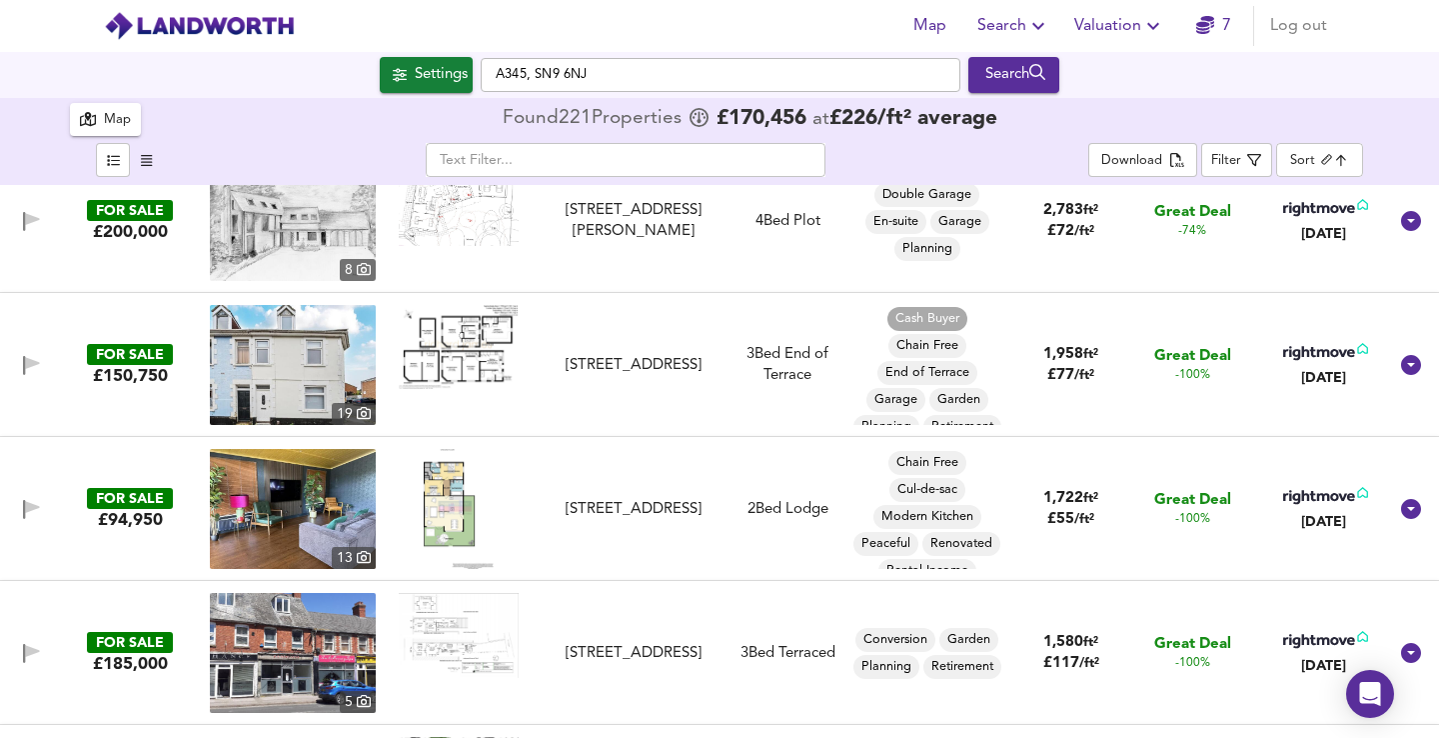
click at [470, 367] on img at bounding box center [459, 347] width 120 height 84
click at [322, 391] on img at bounding box center [293, 365] width 166 height 120
click at [1261, 158] on icon "button" at bounding box center [1254, 160] width 14 height 14
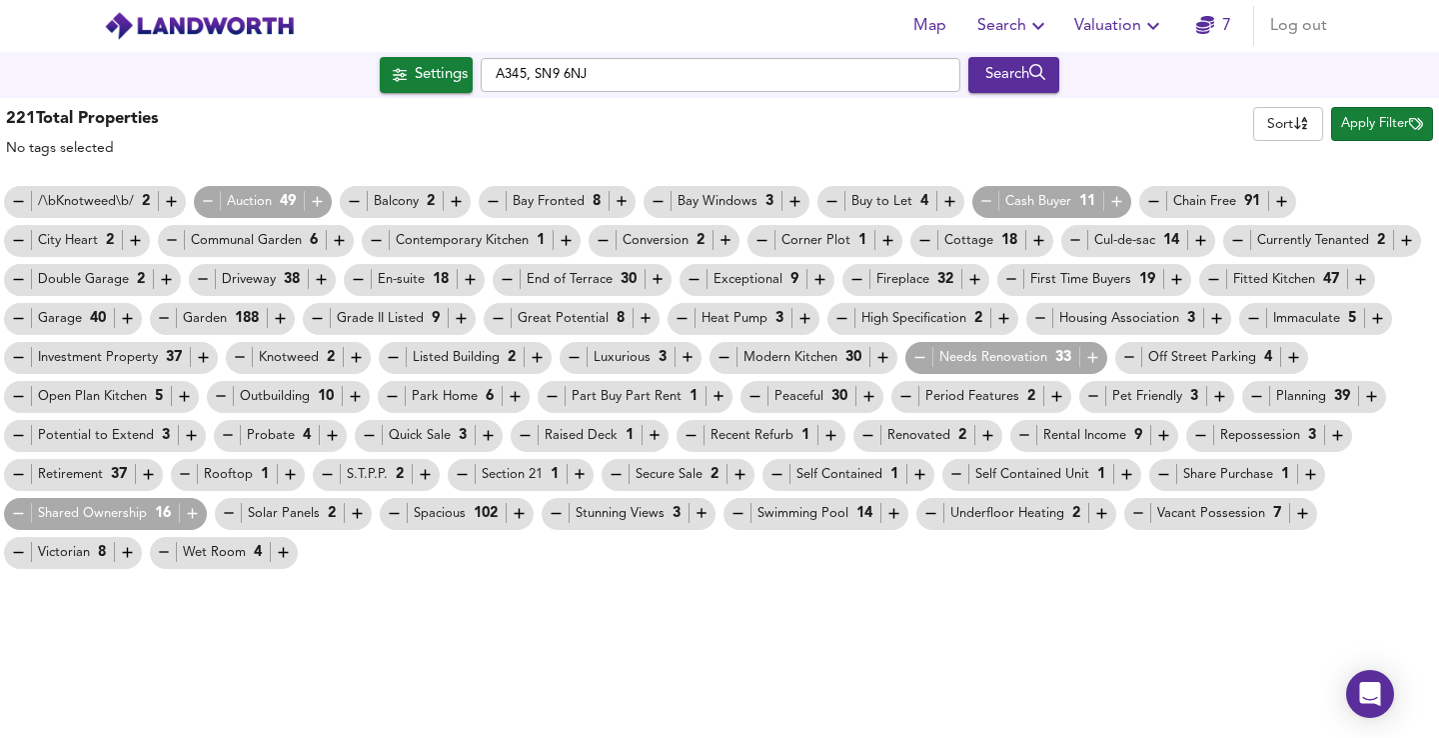
scroll to position [0, 0]
click at [1353, 119] on span "Apply Filter" at bounding box center [1382, 124] width 82 height 23
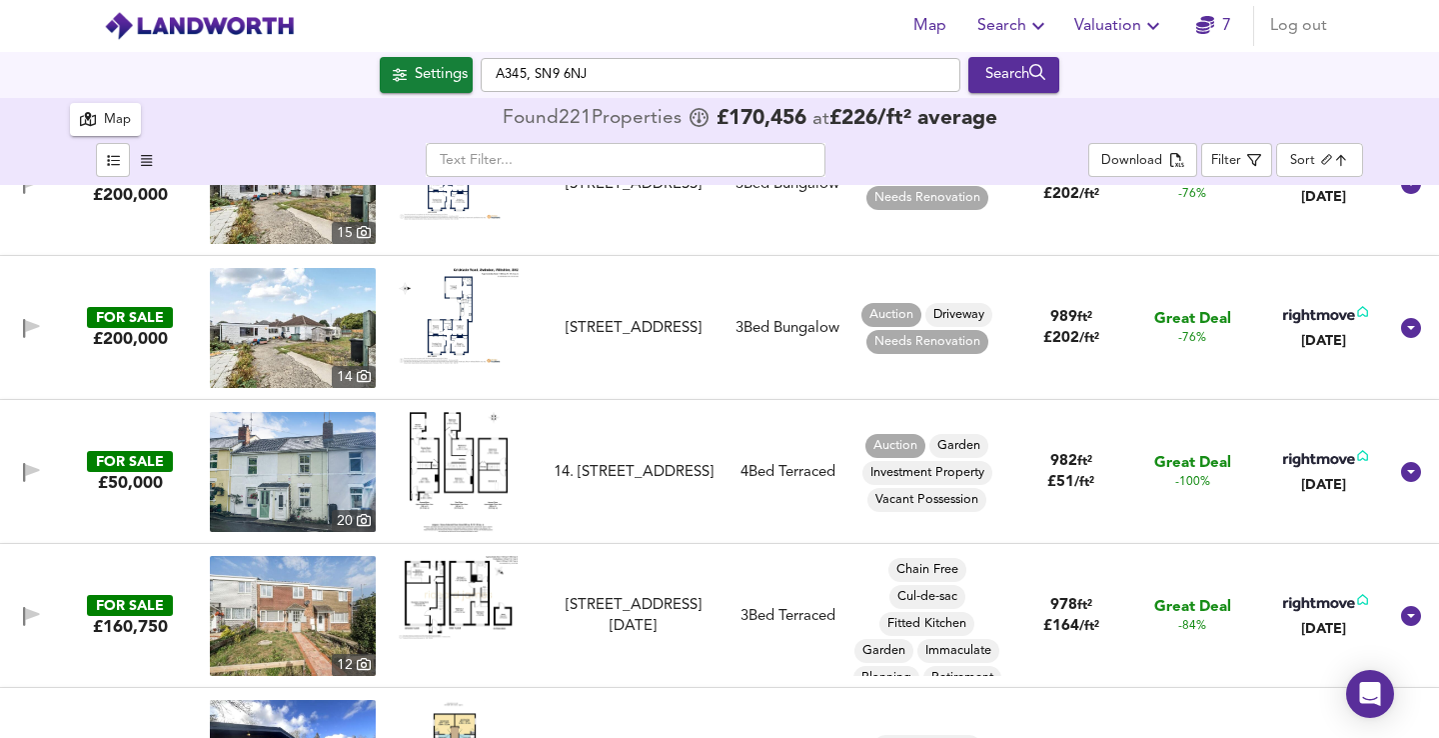
scroll to position [4329, 0]
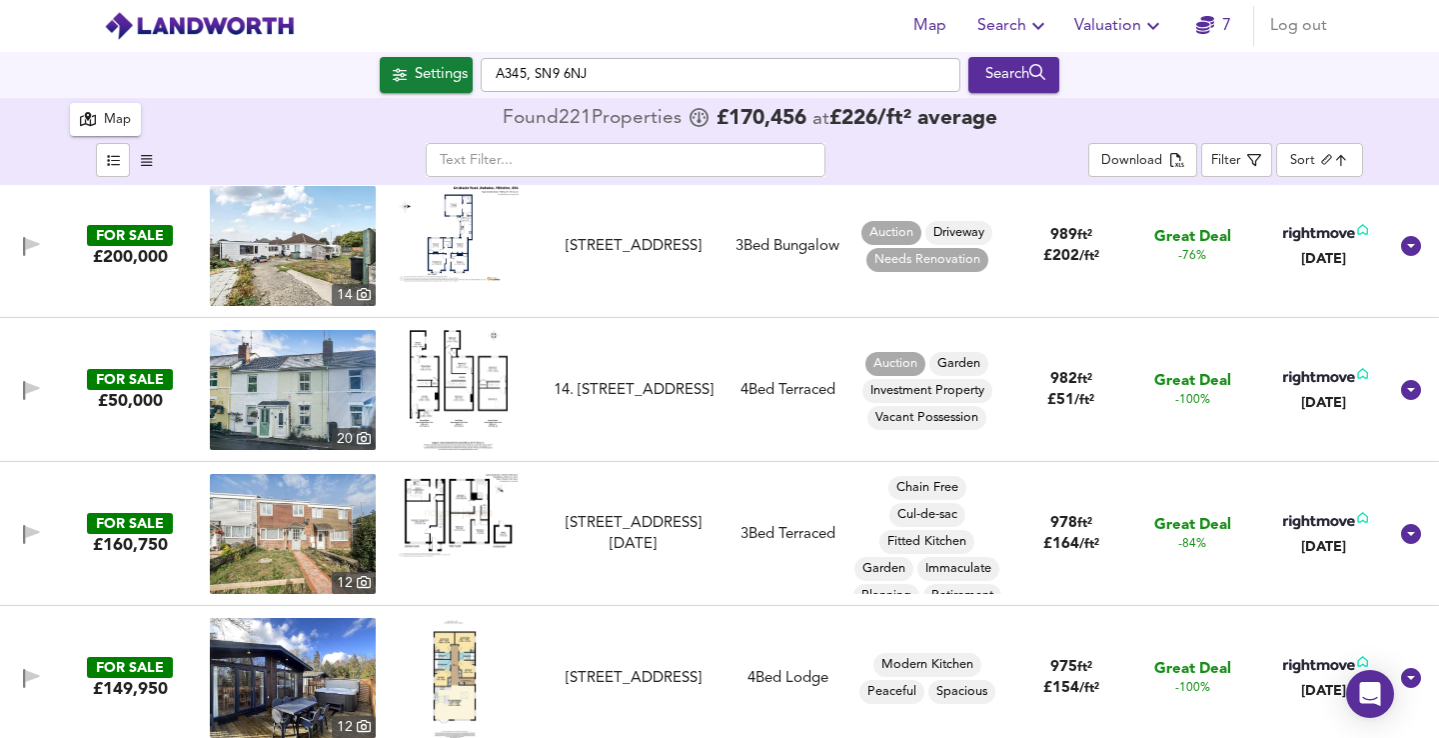
click at [330, 391] on img at bounding box center [293, 390] width 166 height 120
